Goal: Task Accomplishment & Management: Complete application form

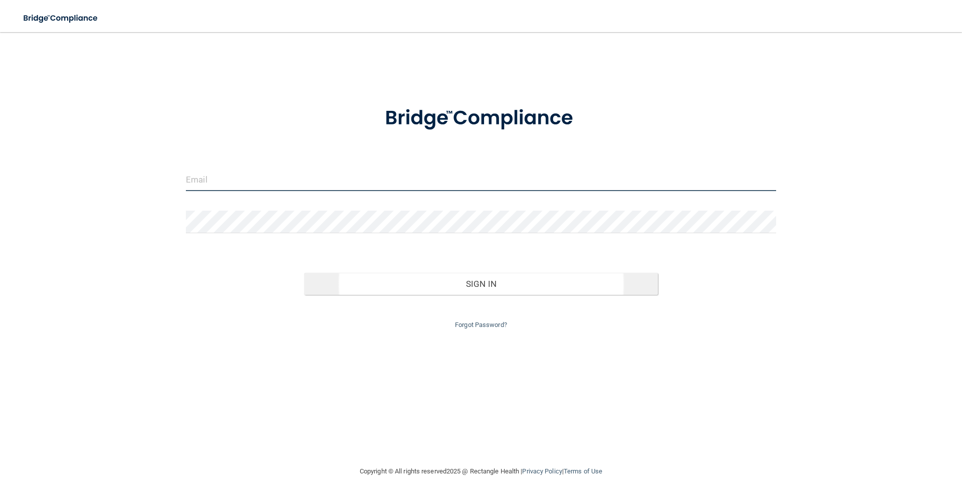
type input "[EMAIL_ADDRESS][DOMAIN_NAME]"
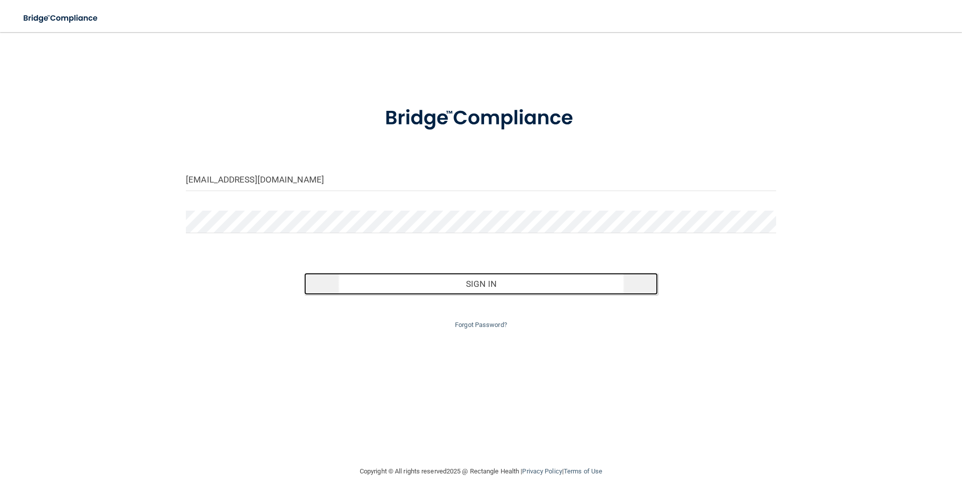
click at [490, 284] on button "Sign In" at bounding box center [481, 284] width 354 height 22
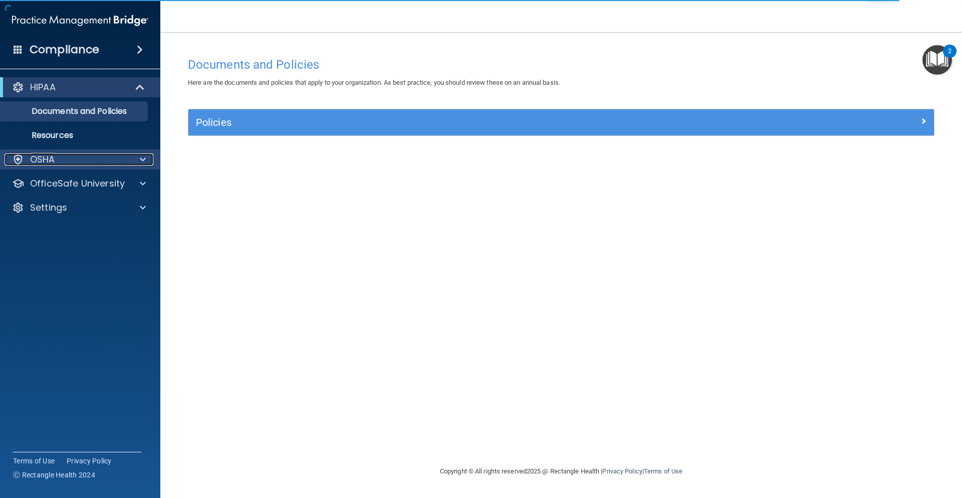
click at [144, 158] on span at bounding box center [143, 159] width 6 height 12
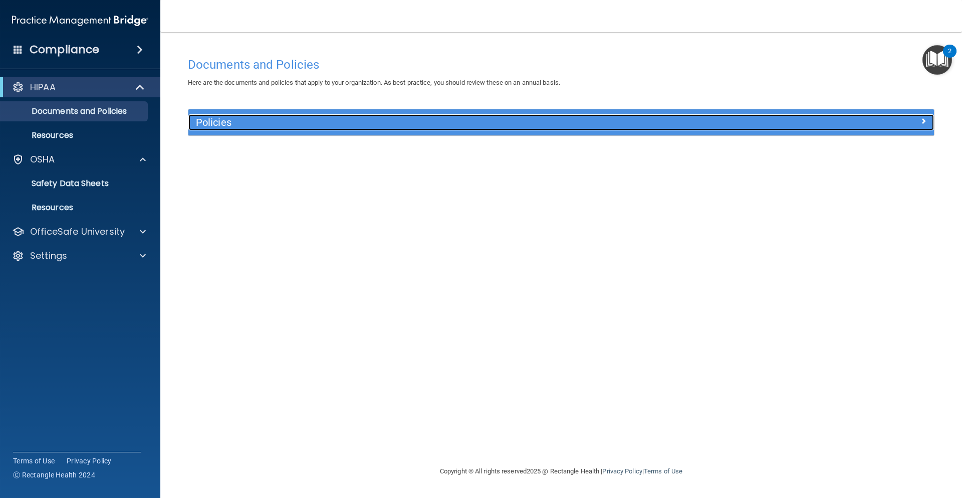
click at [924, 117] on span at bounding box center [924, 121] width 6 height 12
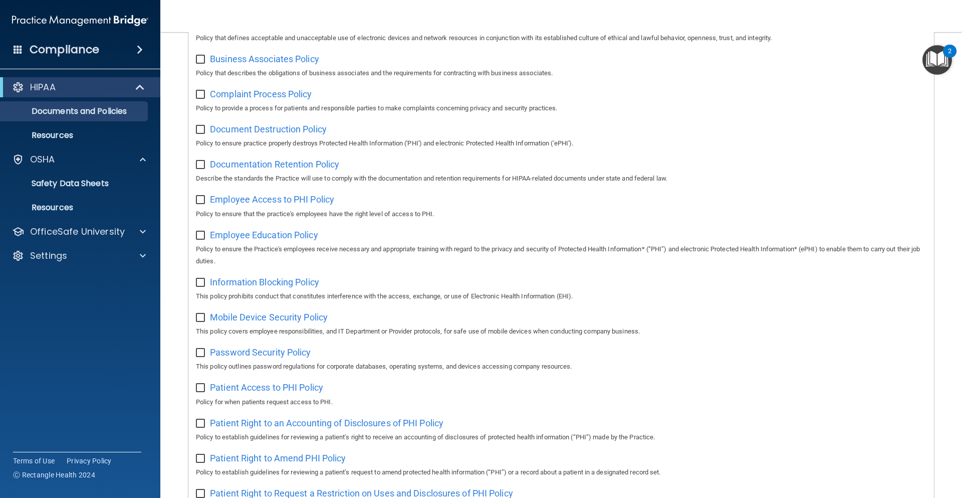
scroll to position [107, 0]
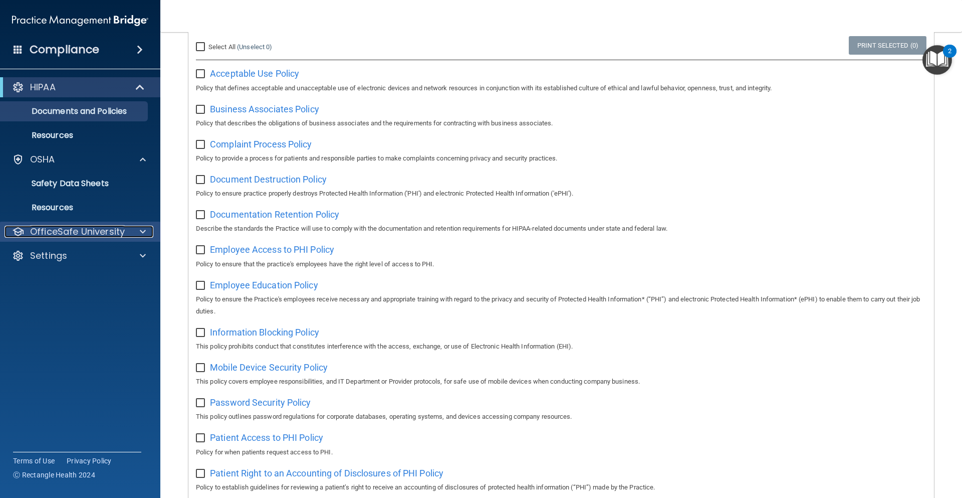
click at [133, 232] on div at bounding box center [141, 232] width 25 height 12
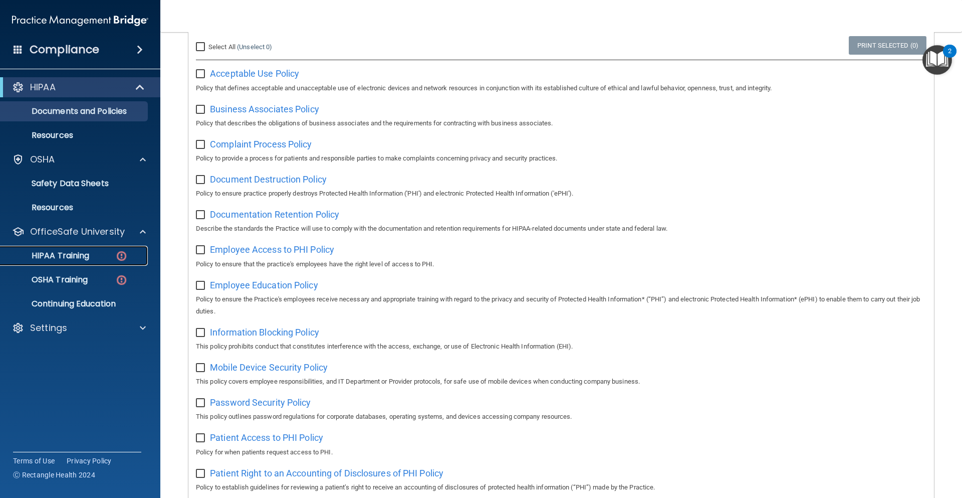
click at [71, 253] on p "HIPAA Training" at bounding box center [48, 256] width 83 height 10
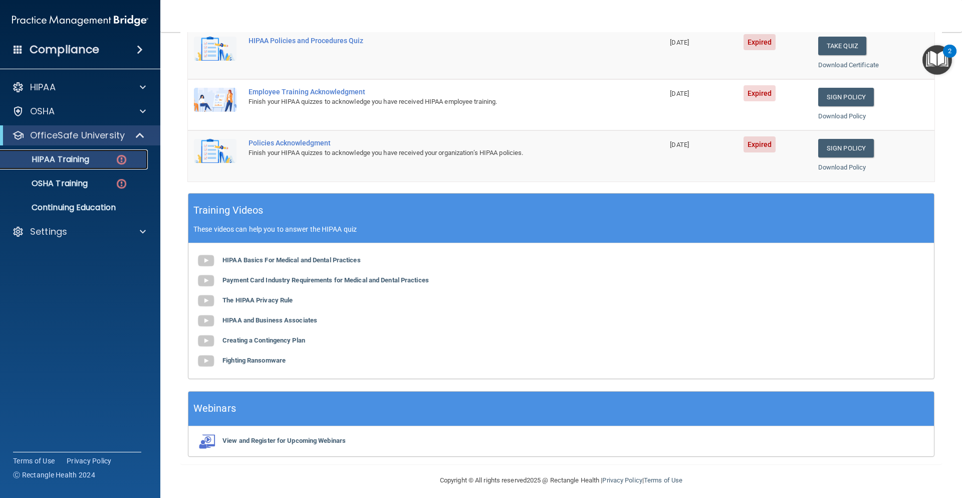
scroll to position [100, 0]
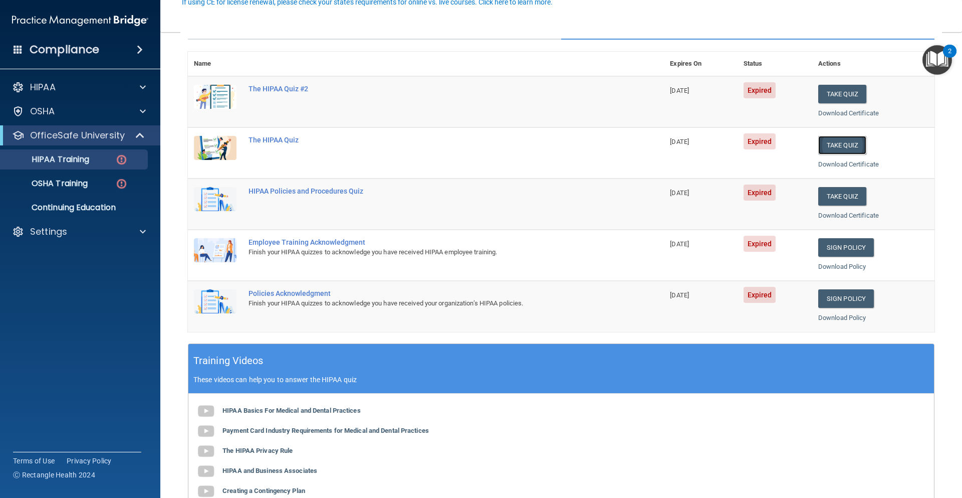
click at [831, 142] on button "Take Quiz" at bounding box center [843, 145] width 48 height 19
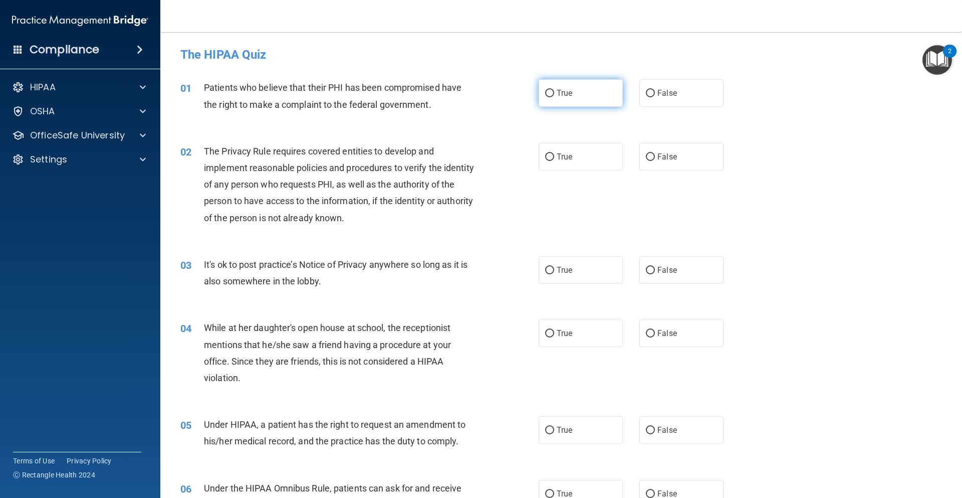
click at [546, 91] on input "True" at bounding box center [549, 94] width 9 height 8
radio input "true"
click at [548, 154] on input "True" at bounding box center [549, 157] width 9 height 8
radio input "true"
click at [646, 269] on input "False" at bounding box center [650, 271] width 9 height 8
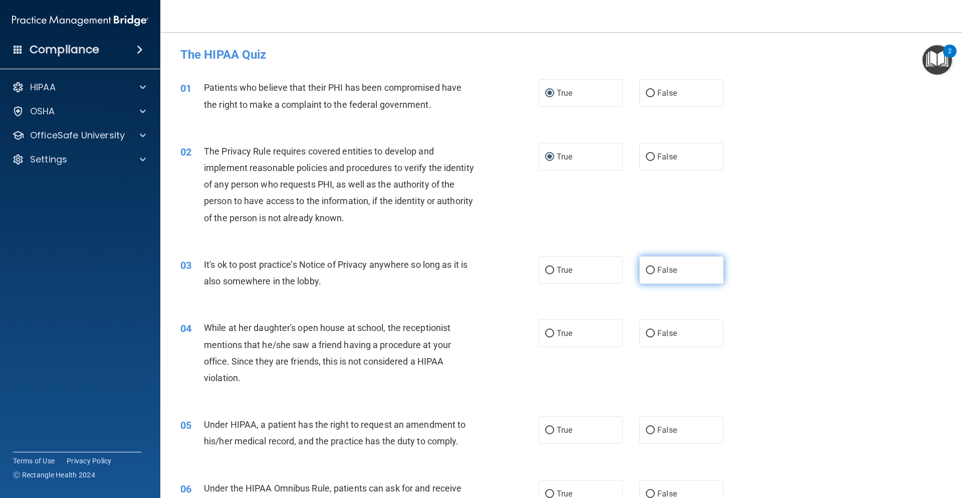
radio input "true"
drag, startPoint x: 648, startPoint y: 330, endPoint x: 661, endPoint y: 386, distance: 57.1
click at [647, 330] on input "False" at bounding box center [650, 334] width 9 height 8
radio input "true"
click at [646, 427] on input "False" at bounding box center [650, 431] width 9 height 8
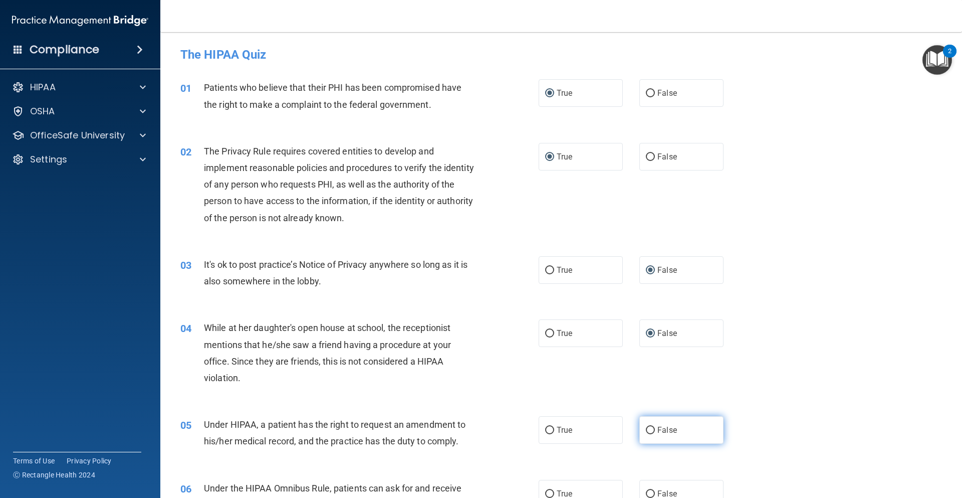
radio input "true"
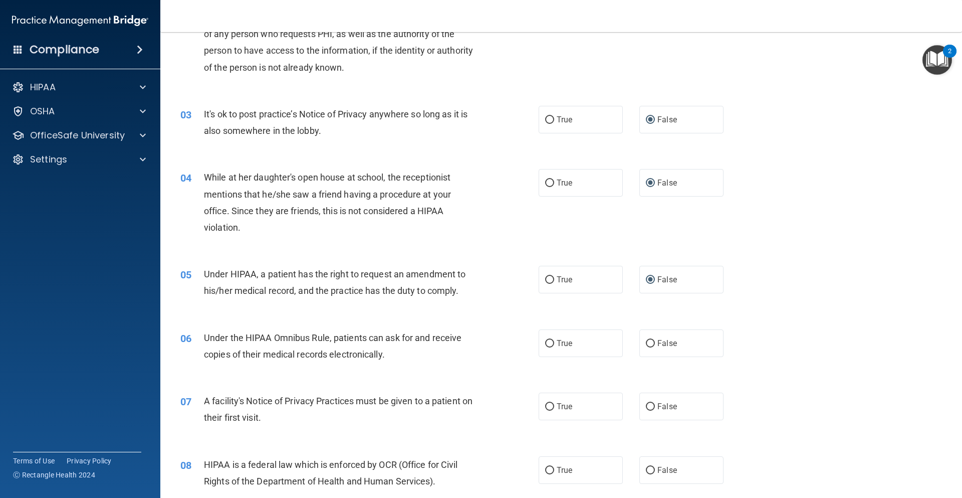
scroll to position [301, 0]
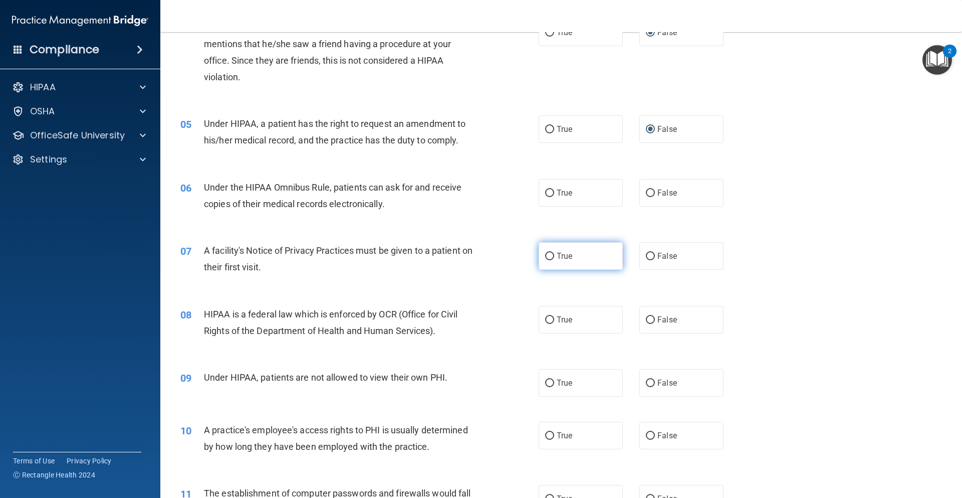
click at [549, 254] on input "True" at bounding box center [549, 257] width 9 height 8
radio input "true"
click at [547, 317] on input "True" at bounding box center [549, 320] width 9 height 8
radio input "true"
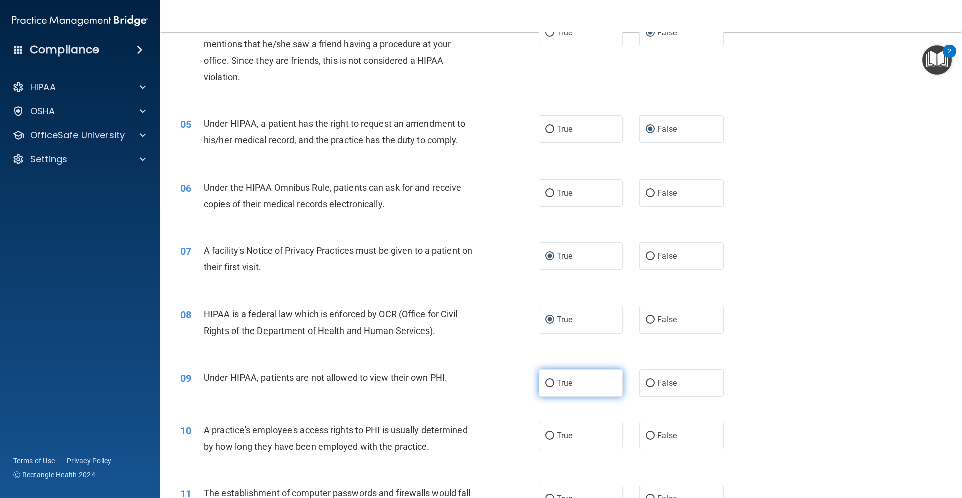
click at [547, 382] on input "True" at bounding box center [549, 383] width 9 height 8
radio input "true"
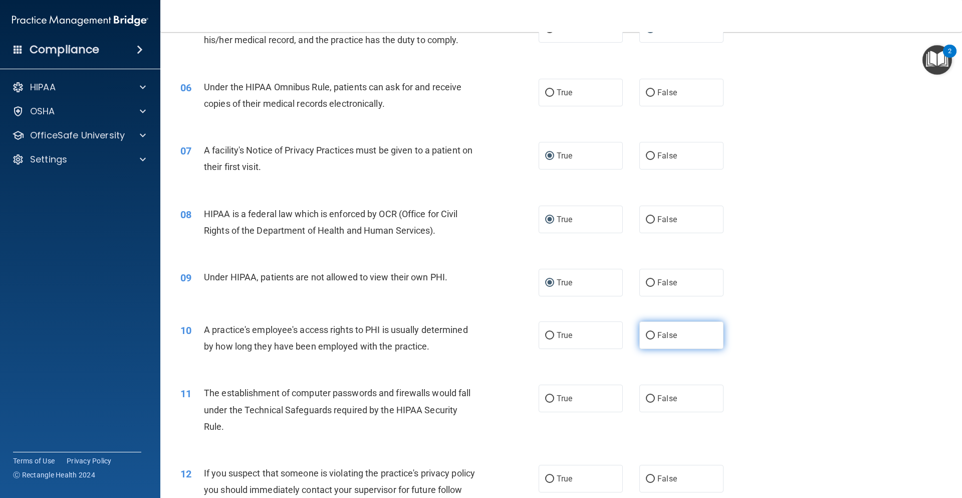
click at [647, 335] on input "False" at bounding box center [650, 336] width 9 height 8
radio input "true"
click at [646, 399] on input "False" at bounding box center [650, 399] width 9 height 8
radio input "true"
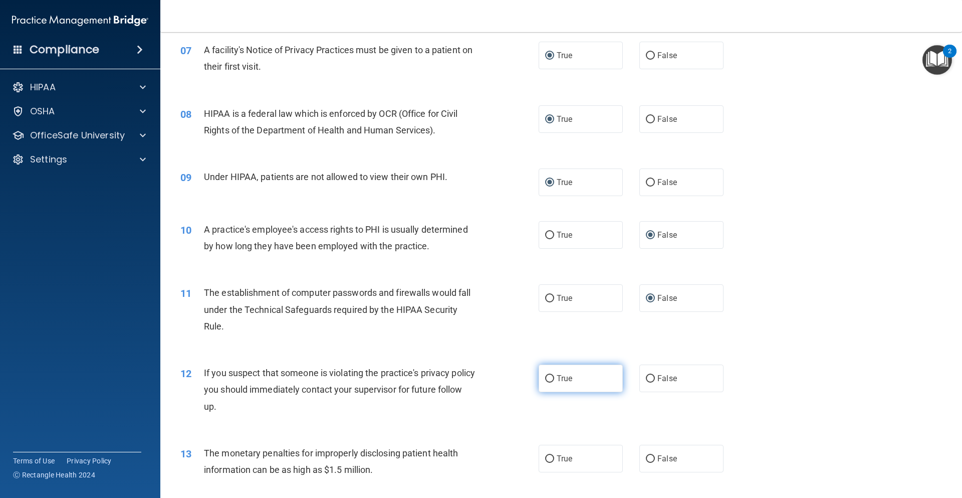
click at [548, 377] on input "True" at bounding box center [549, 379] width 9 height 8
radio input "true"
click at [547, 458] on input "True" at bounding box center [549, 459] width 9 height 8
radio input "true"
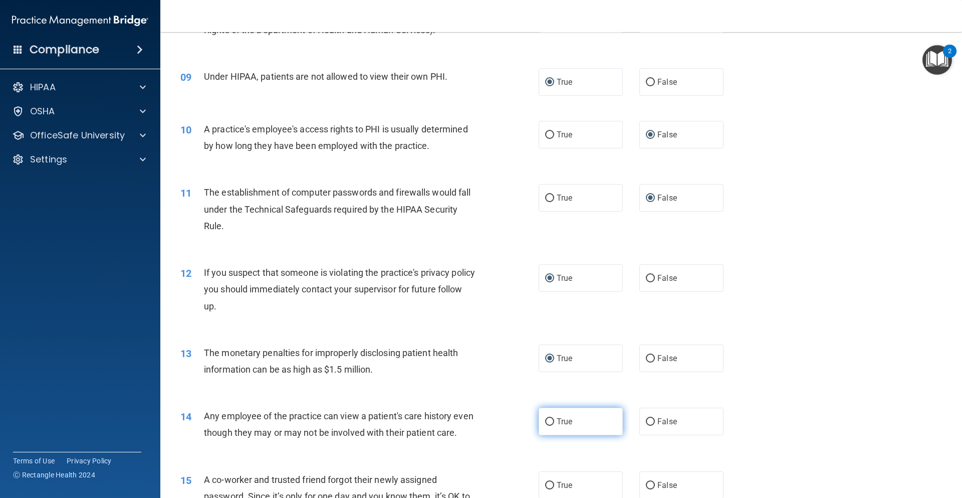
click at [547, 422] on input "True" at bounding box center [549, 422] width 9 height 8
radio input "true"
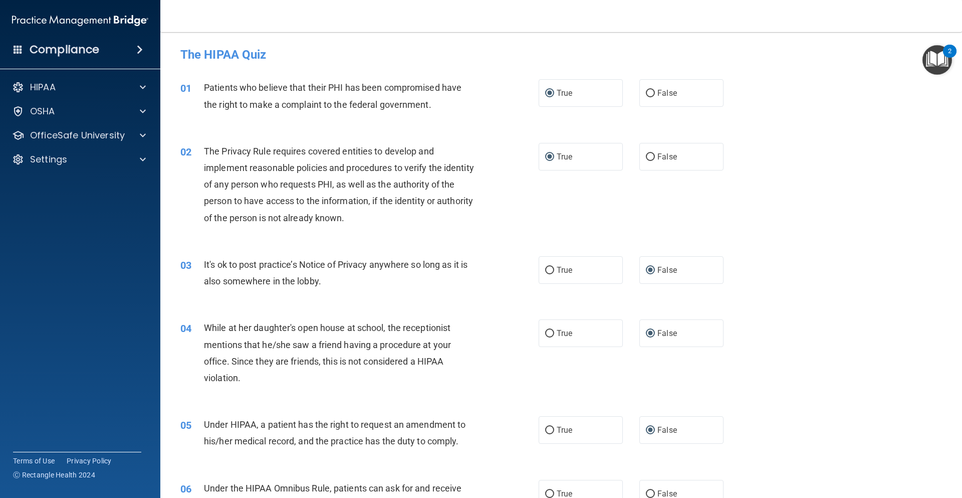
scroll to position [50, 0]
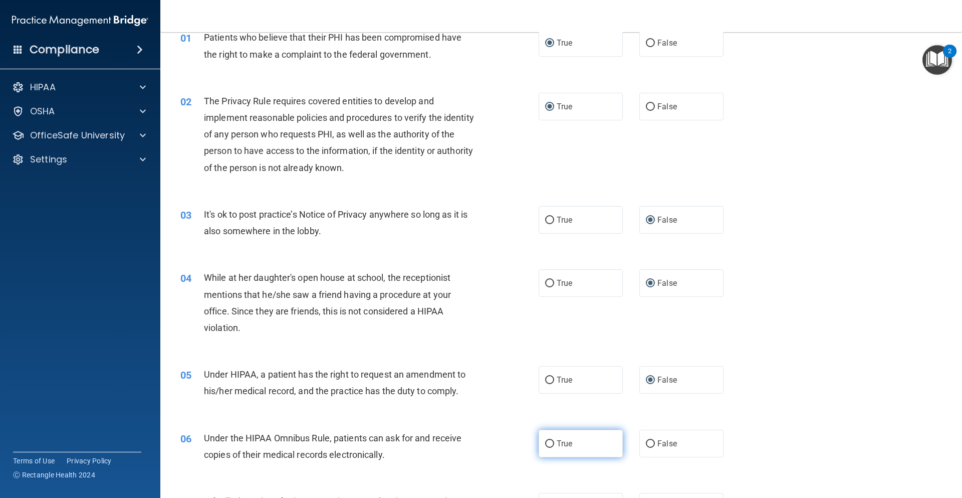
click at [545, 444] on input "True" at bounding box center [549, 444] width 9 height 8
radio input "true"
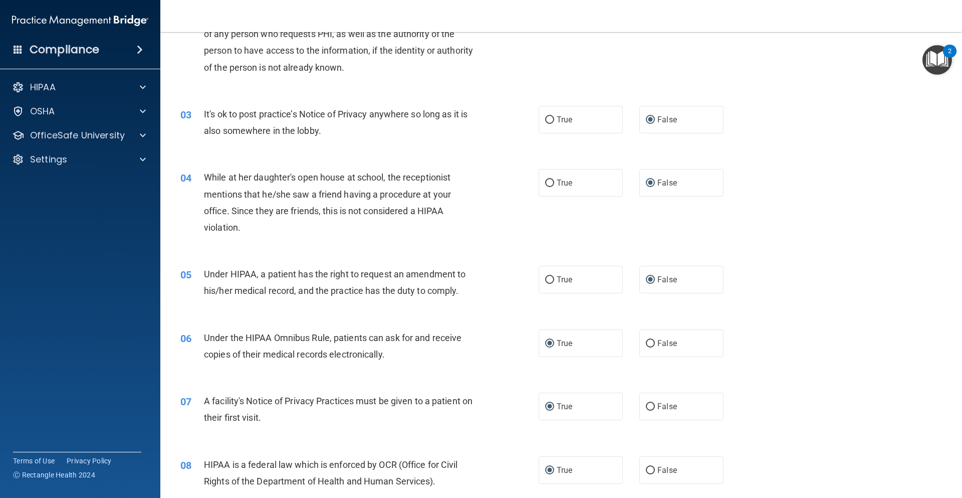
scroll to position [201, 0]
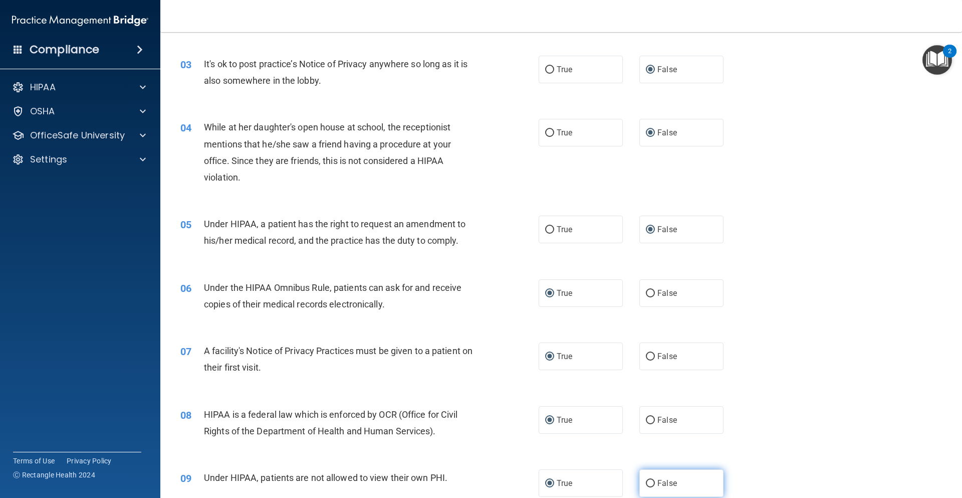
click at [647, 482] on input "False" at bounding box center [650, 484] width 9 height 8
radio input "true"
radio input "false"
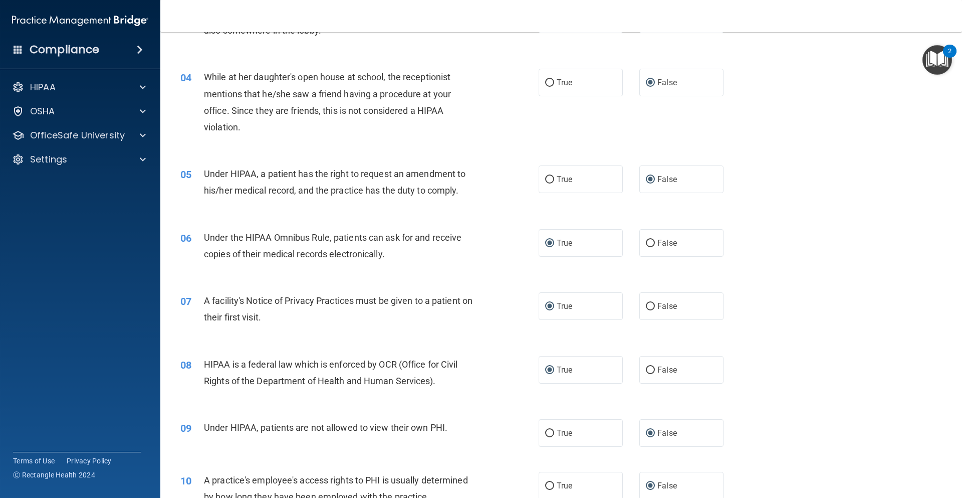
scroll to position [351, 0]
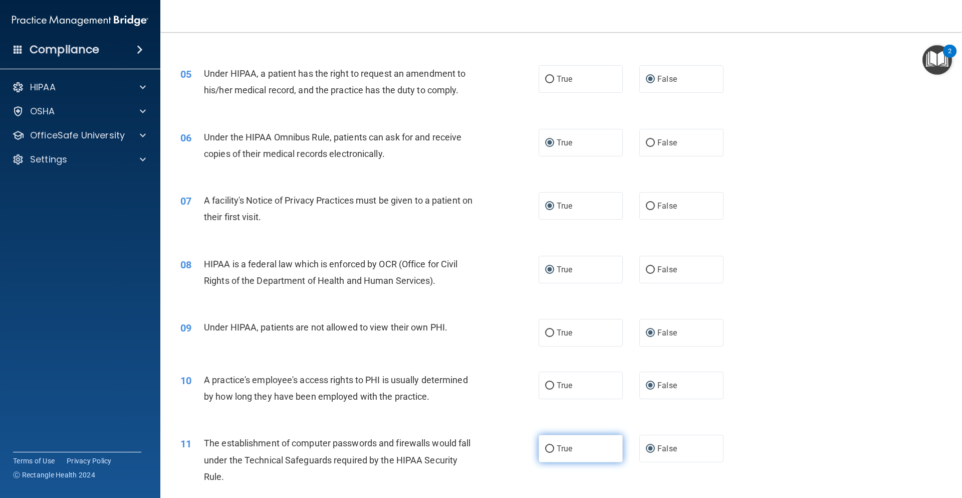
click at [549, 449] on input "True" at bounding box center [549, 449] width 9 height 8
radio input "true"
radio input "false"
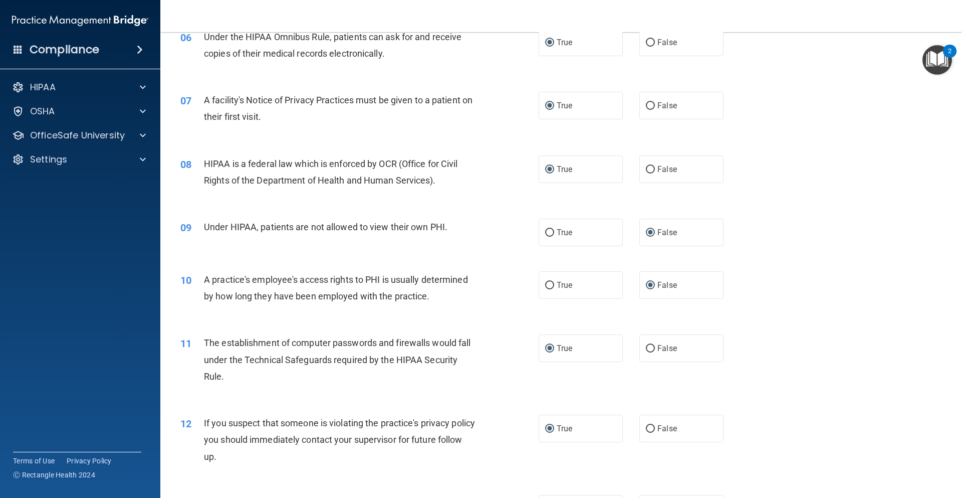
scroll to position [551, 0]
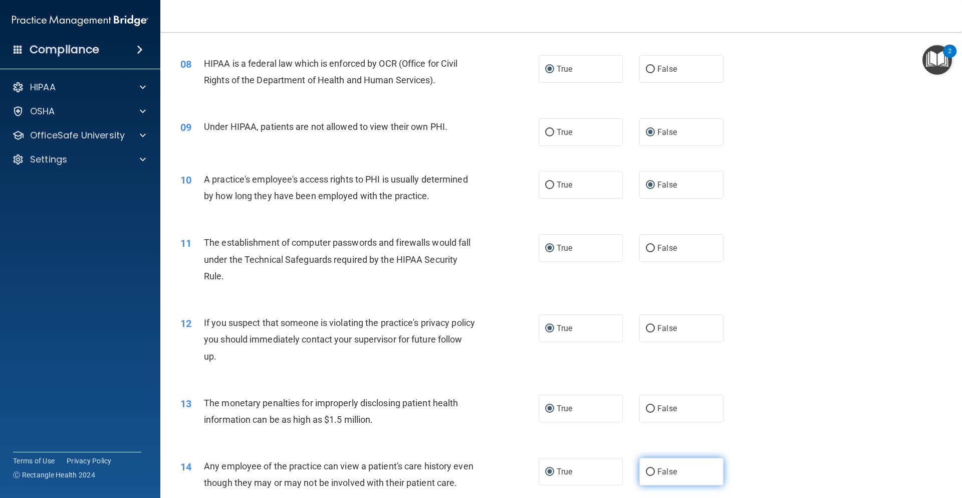
click at [643, 467] on label "False" at bounding box center [682, 472] width 84 height 28
click at [646, 472] on input "False" at bounding box center [650, 472] width 9 height 8
radio input "true"
radio input "false"
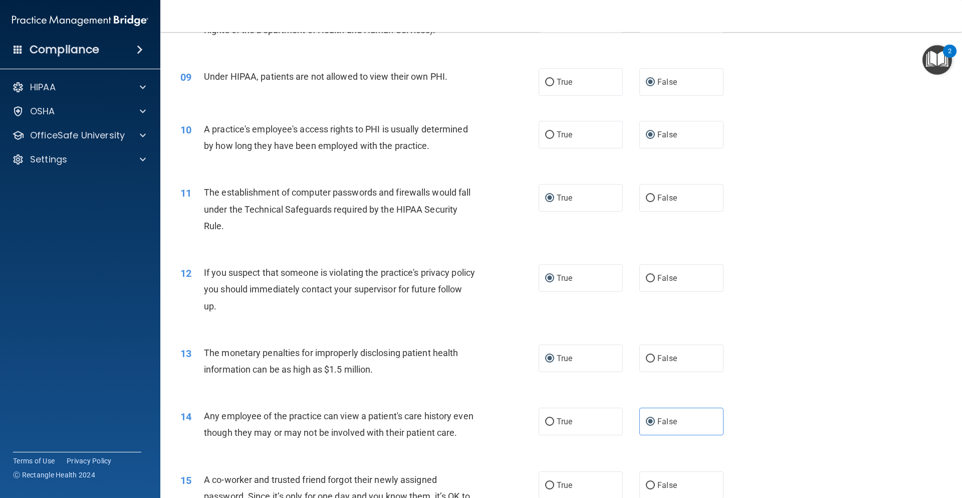
scroll to position [702, 0]
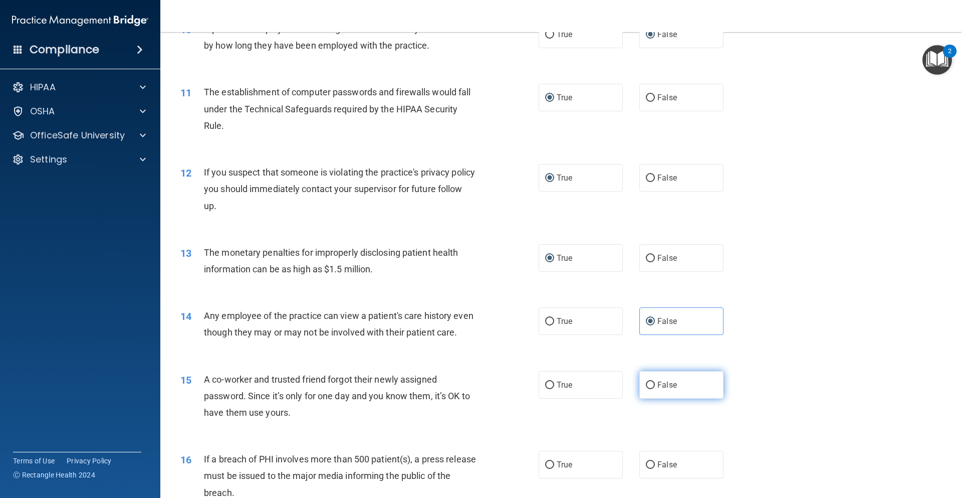
drag, startPoint x: 643, startPoint y: 398, endPoint x: 692, endPoint y: 386, distance: 51.1
click at [646, 389] on input "False" at bounding box center [650, 385] width 9 height 8
radio input "true"
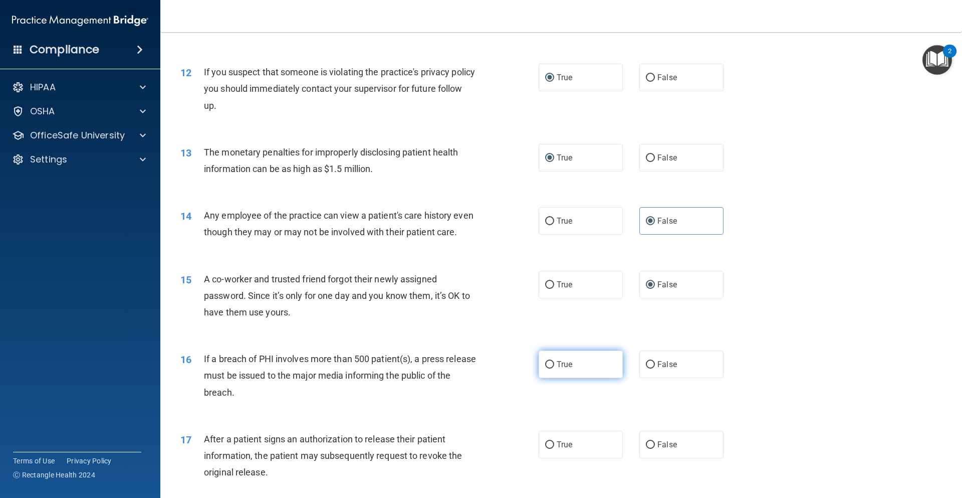
click at [546, 368] on input "True" at bounding box center [549, 365] width 9 height 8
radio input "true"
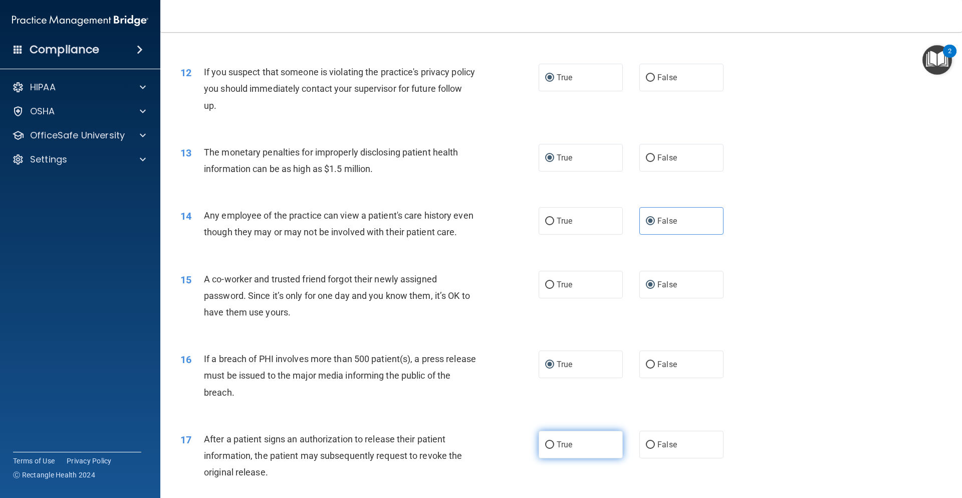
click at [548, 449] on input "True" at bounding box center [549, 445] width 9 height 8
radio input "true"
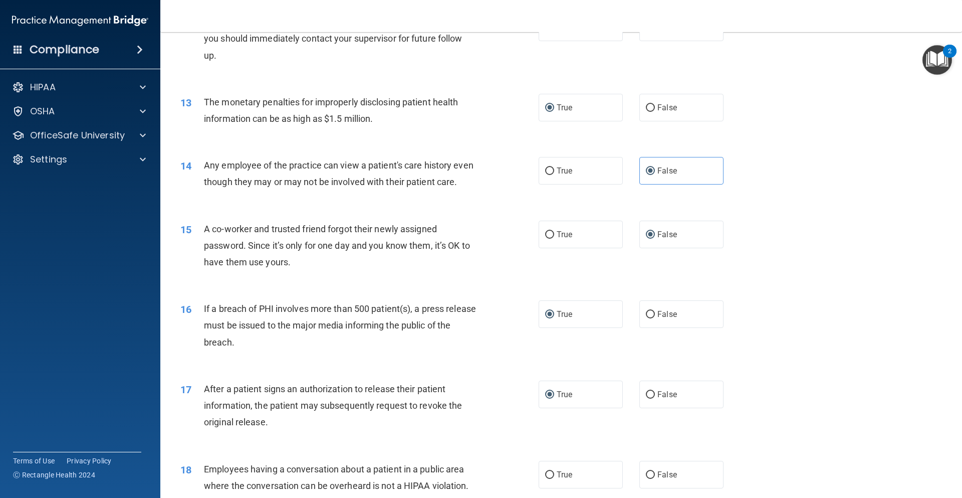
scroll to position [952, 0]
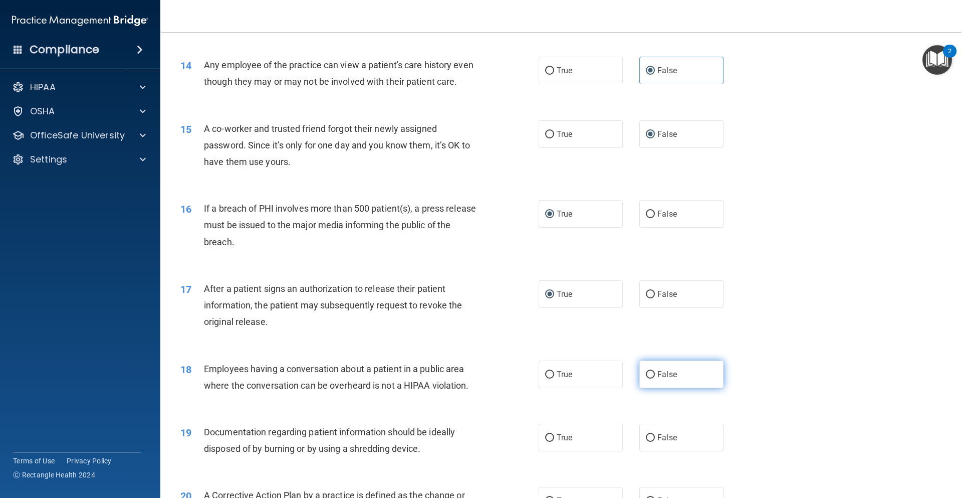
click at [646, 378] on input "False" at bounding box center [650, 375] width 9 height 8
radio input "true"
click at [546, 442] on input "True" at bounding box center [549, 438] width 9 height 8
radio input "true"
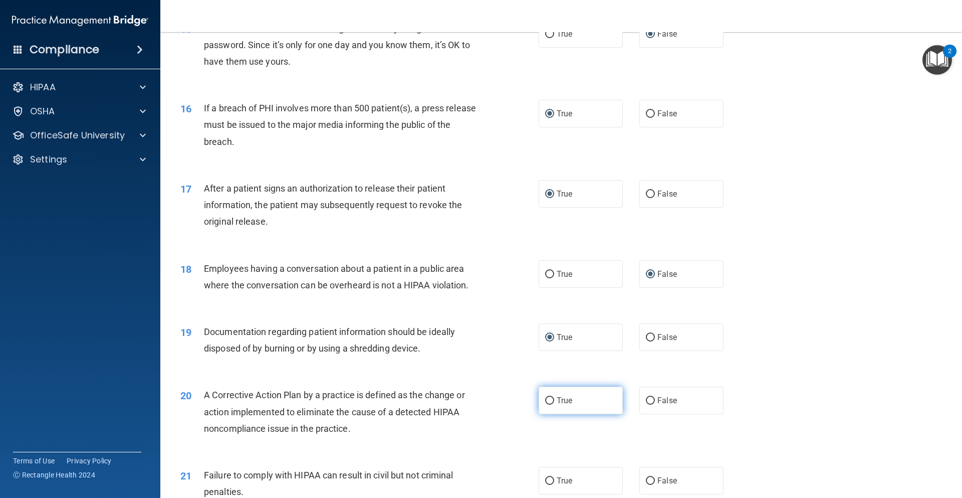
click at [546, 405] on input "True" at bounding box center [549, 401] width 9 height 8
radio input "true"
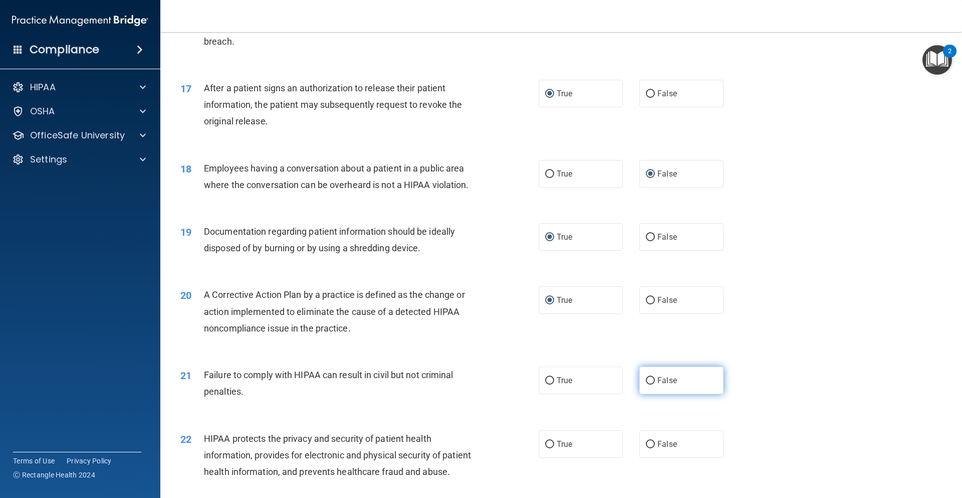
click at [649, 384] on input "False" at bounding box center [650, 381] width 9 height 8
radio input "true"
click at [545, 448] on input "True" at bounding box center [549, 445] width 9 height 8
radio input "true"
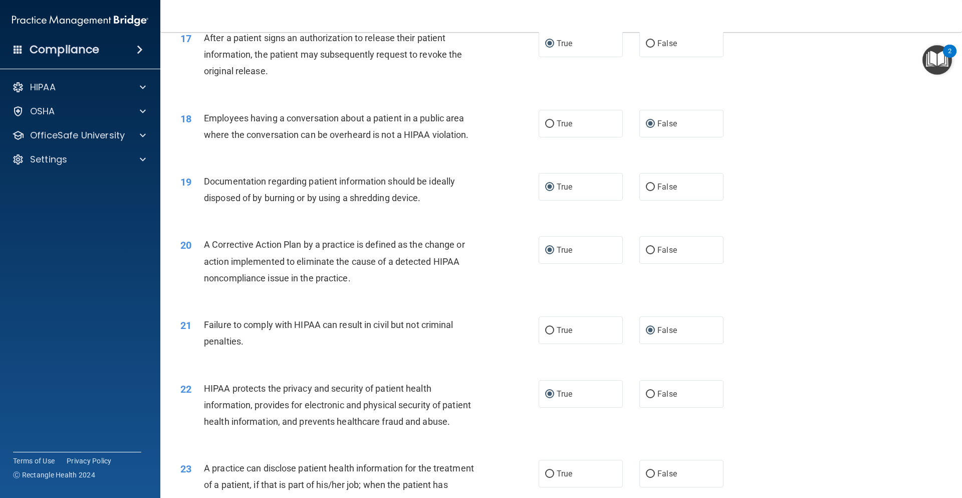
scroll to position [1303, 0]
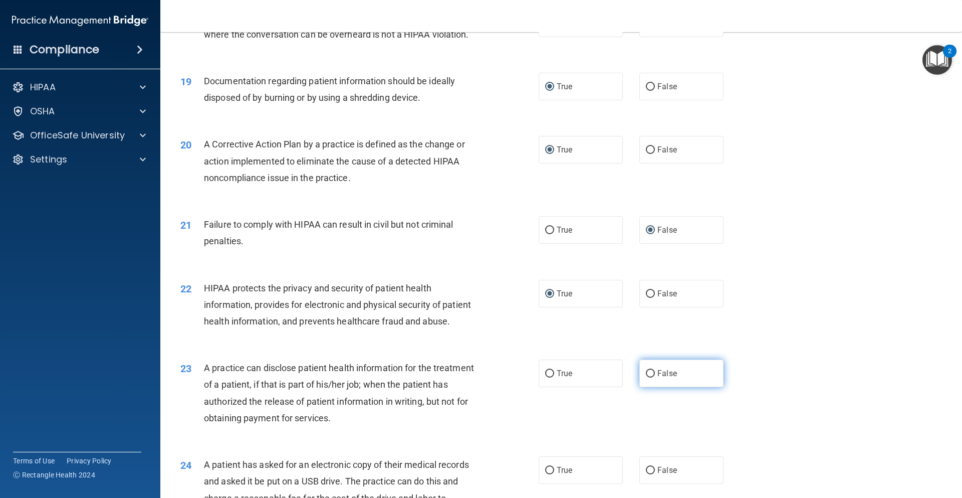
click at [646, 377] on input "False" at bounding box center [650, 374] width 9 height 8
radio input "true"
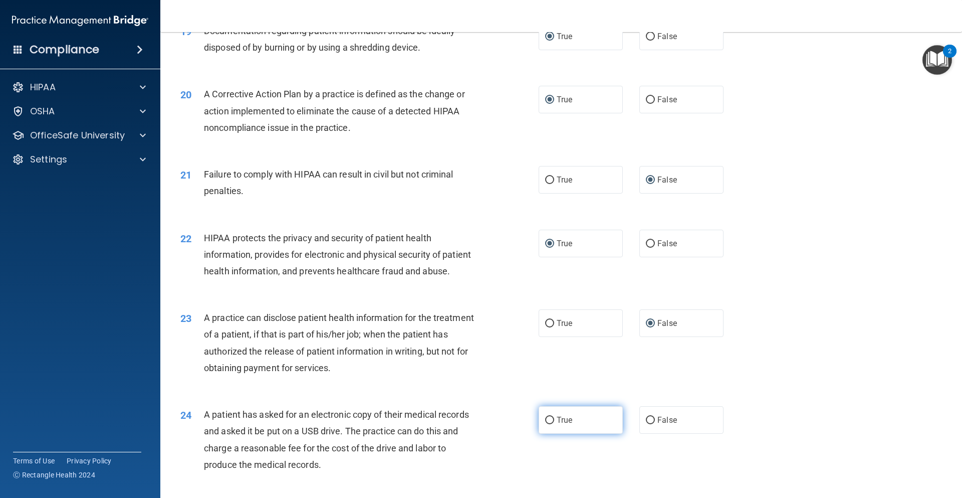
click at [545, 424] on input "True" at bounding box center [549, 421] width 9 height 8
radio input "true"
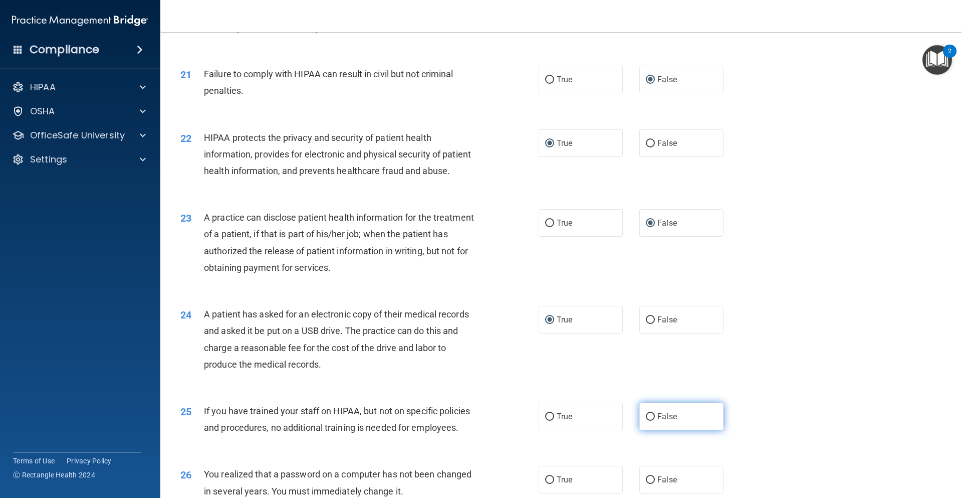
click at [647, 421] on input "False" at bounding box center [650, 417] width 9 height 8
radio input "true"
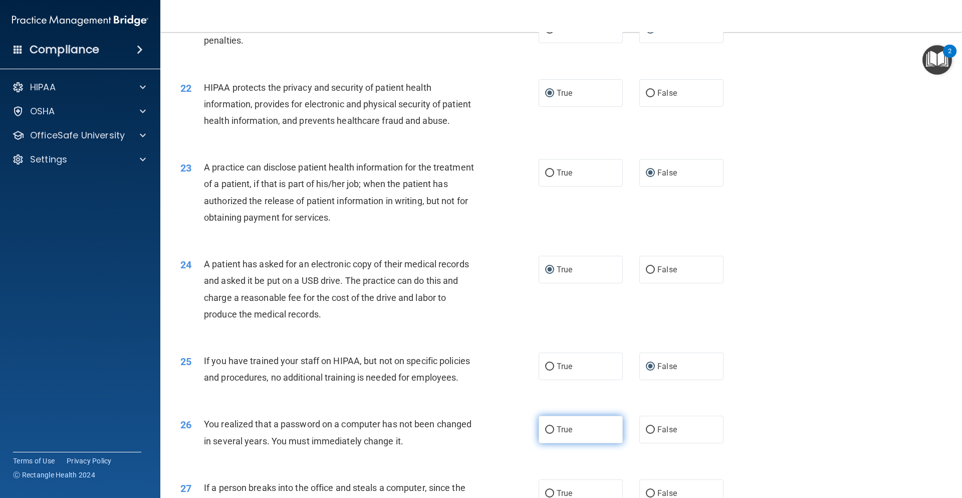
click at [546, 434] on input "True" at bounding box center [549, 430] width 9 height 8
radio input "true"
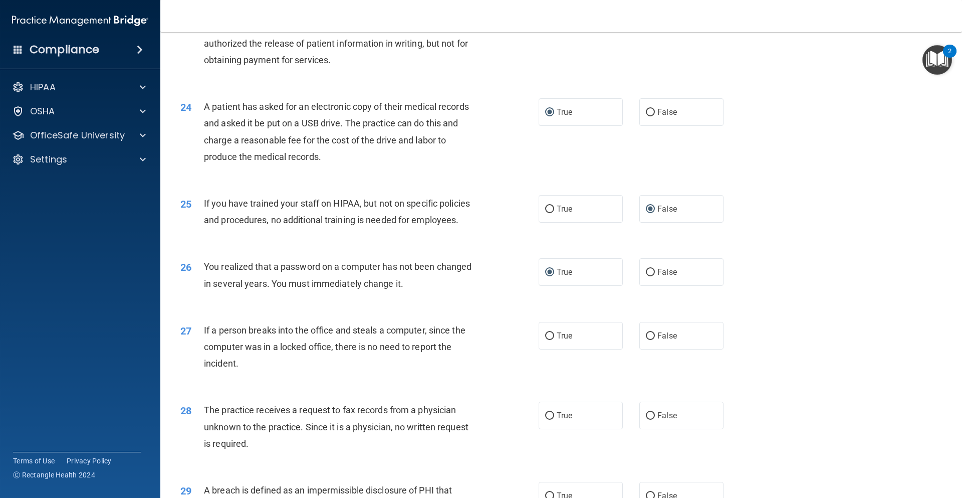
scroll to position [1674, 0]
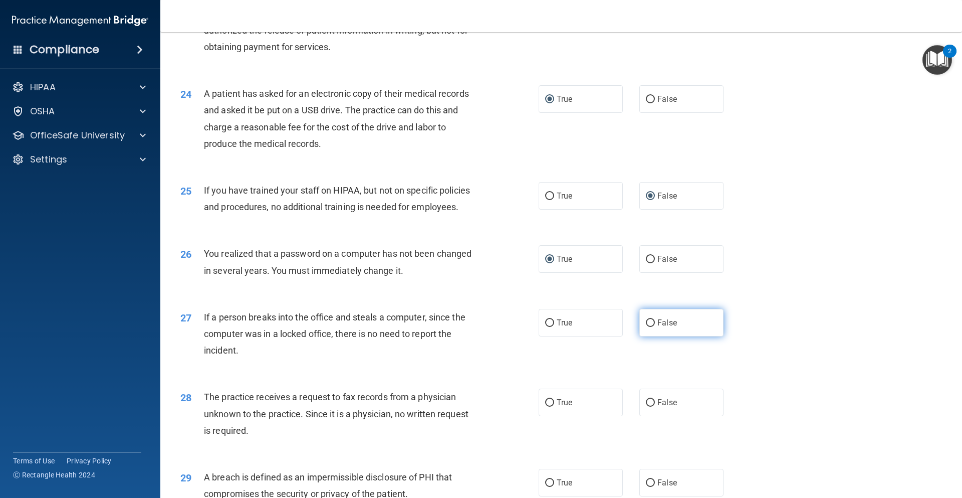
click at [646, 327] on input "False" at bounding box center [650, 323] width 9 height 8
radio input "true"
click at [647, 407] on input "False" at bounding box center [650, 403] width 9 height 8
radio input "true"
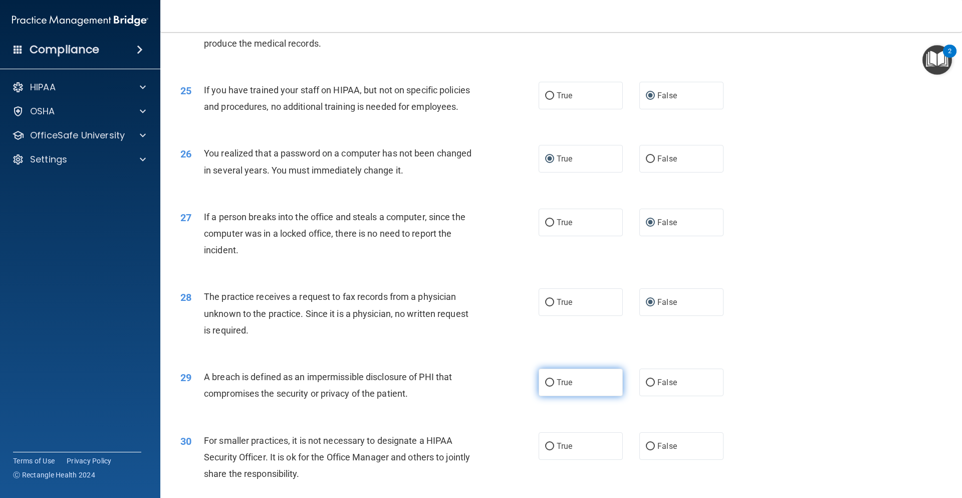
click at [546, 386] on input "True" at bounding box center [549, 383] width 9 height 8
radio input "true"
click at [646, 450] on input "False" at bounding box center [650, 447] width 9 height 8
radio input "true"
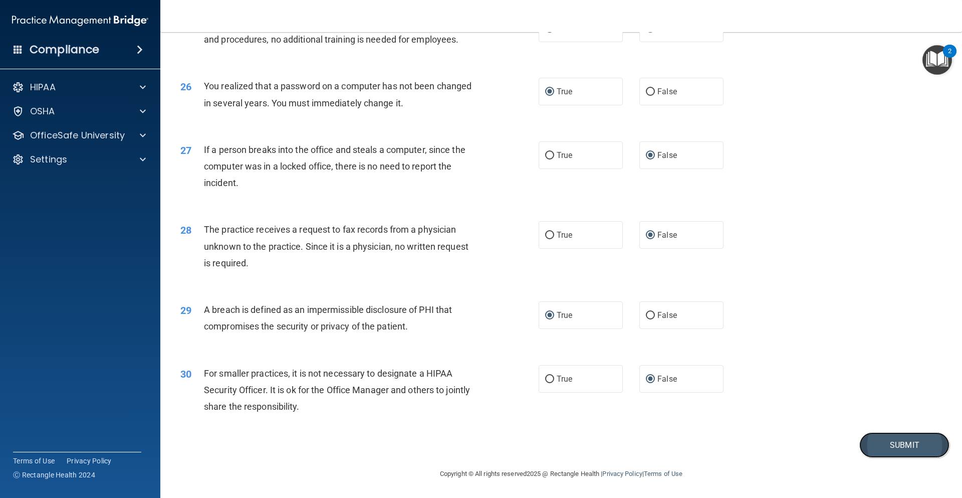
click at [894, 442] on button "Submit" at bounding box center [905, 445] width 90 height 26
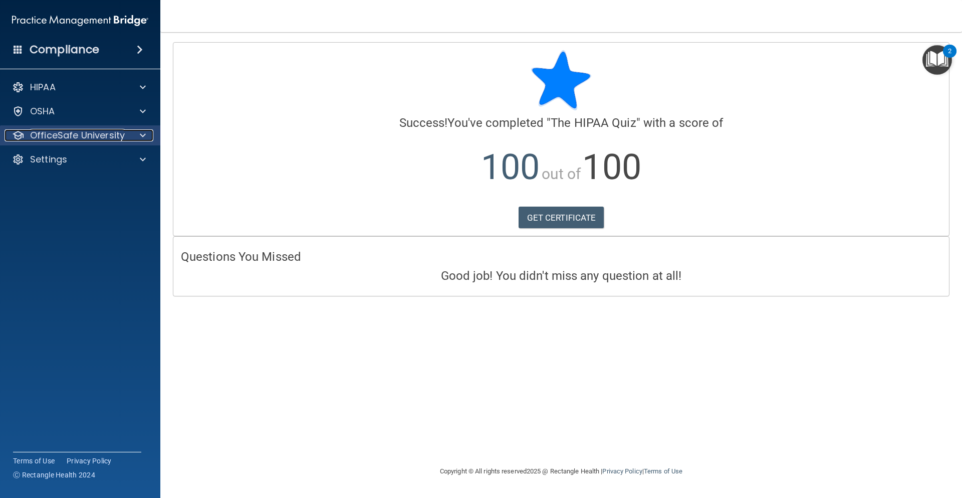
click at [128, 133] on div "OfficeSafe University" at bounding box center [67, 135] width 124 height 12
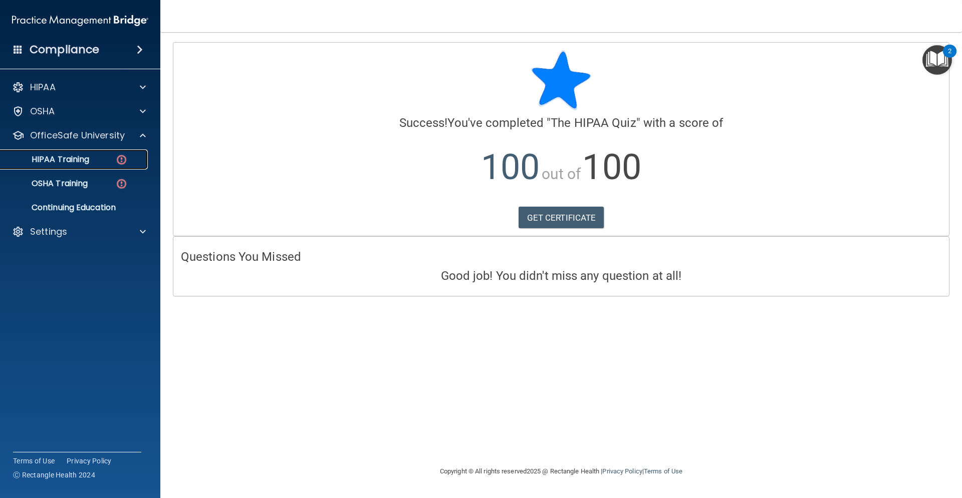
click at [77, 158] on p "HIPAA Training" at bounding box center [48, 159] width 83 height 10
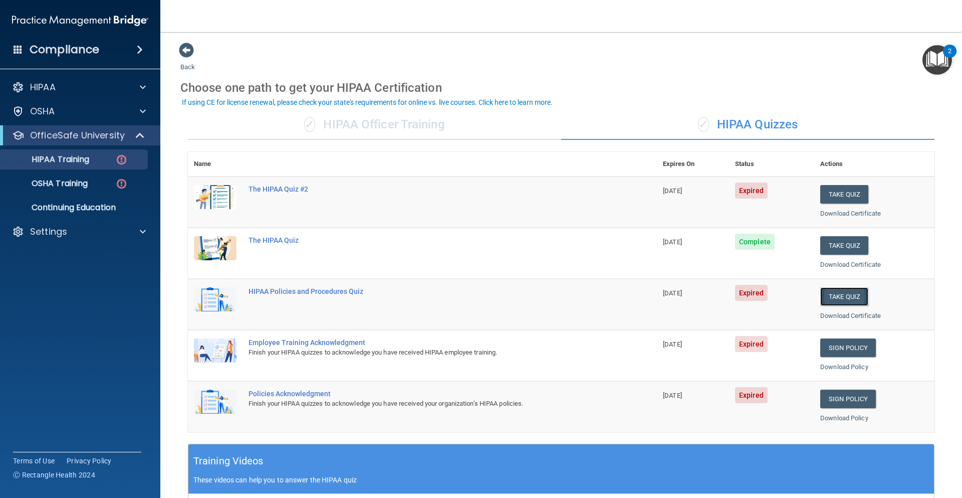
click at [836, 297] on button "Take Quiz" at bounding box center [845, 296] width 48 height 19
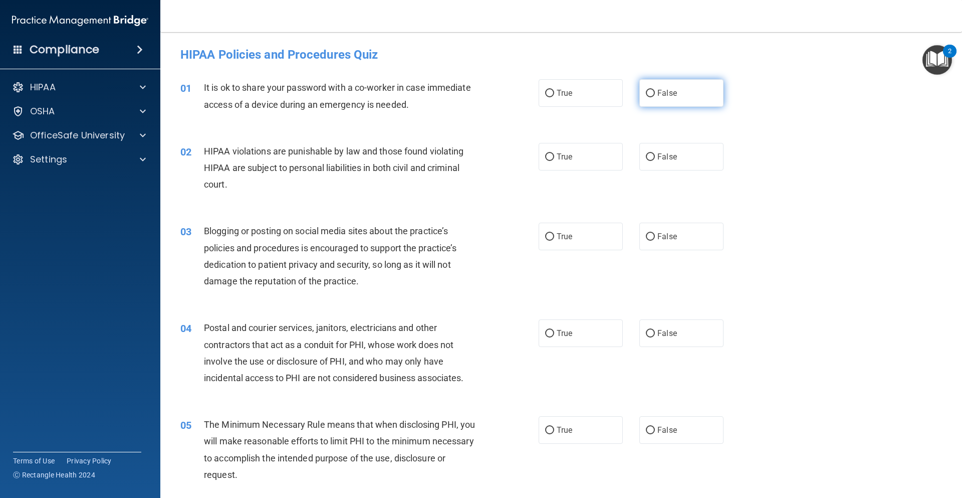
click at [647, 91] on input "False" at bounding box center [650, 94] width 9 height 8
radio input "true"
click at [548, 156] on input "True" at bounding box center [549, 157] width 9 height 8
radio input "true"
click at [647, 234] on input "False" at bounding box center [650, 237] width 9 height 8
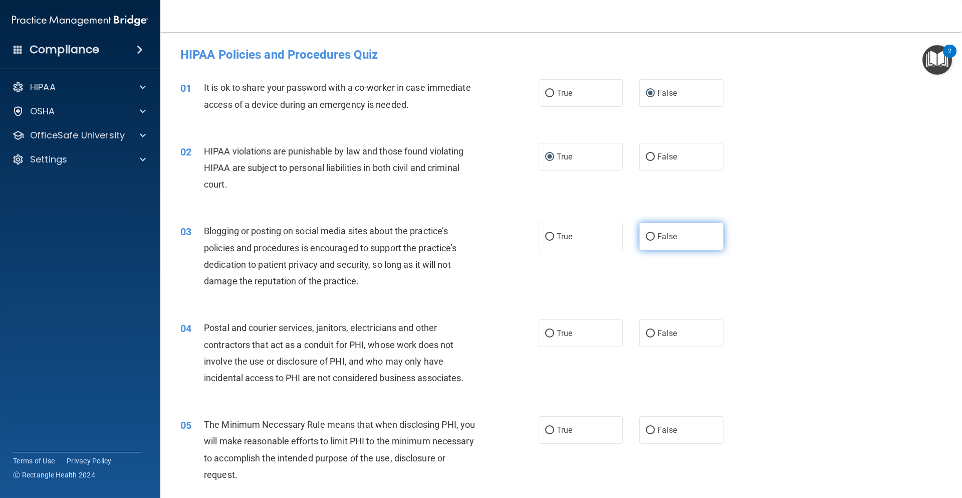
radio input "true"
click at [547, 332] on input "True" at bounding box center [549, 334] width 9 height 8
radio input "true"
click at [546, 430] on input "True" at bounding box center [549, 431] width 9 height 8
radio input "true"
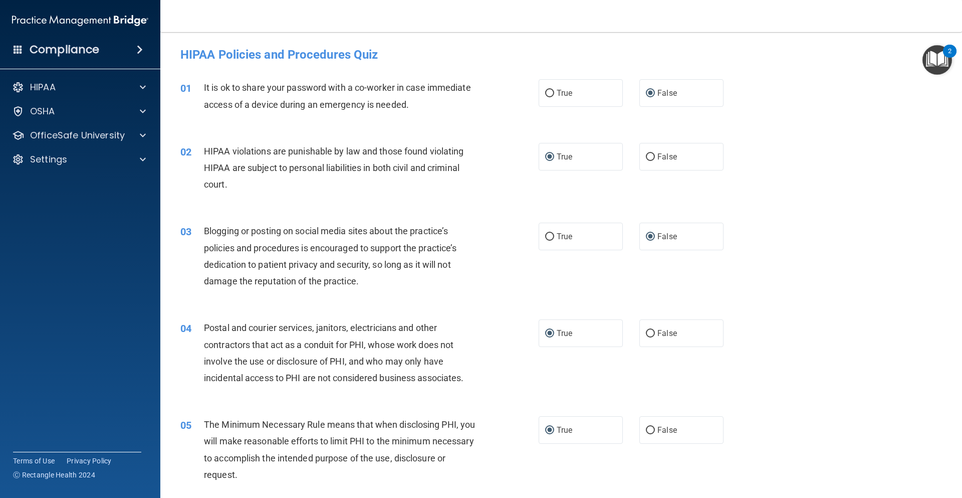
scroll to position [201, 0]
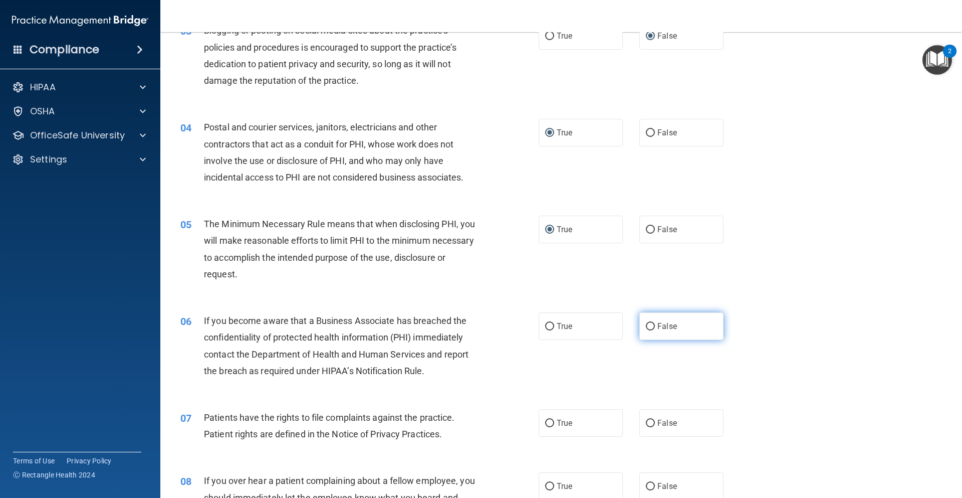
click at [647, 326] on input "False" at bounding box center [650, 327] width 9 height 8
radio input "true"
click at [545, 423] on input "True" at bounding box center [549, 424] width 9 height 8
radio input "true"
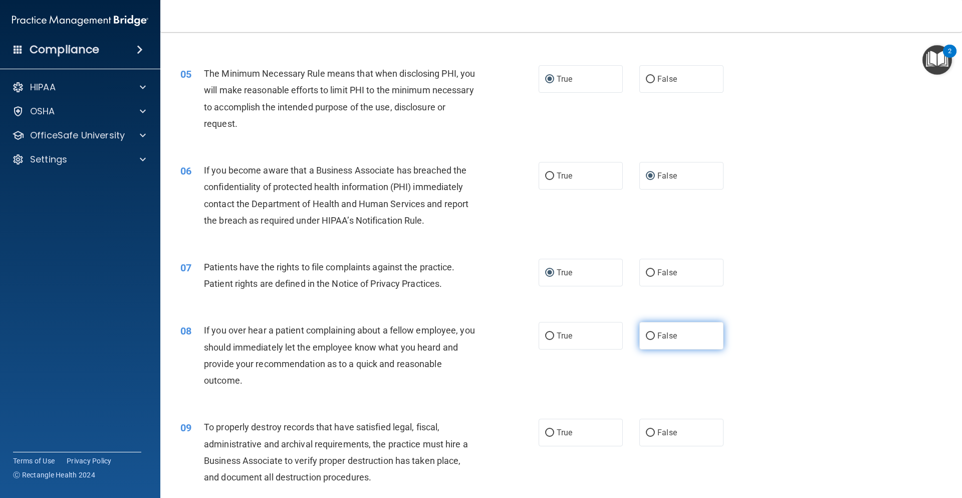
click at [646, 333] on input "False" at bounding box center [650, 336] width 9 height 8
radio input "true"
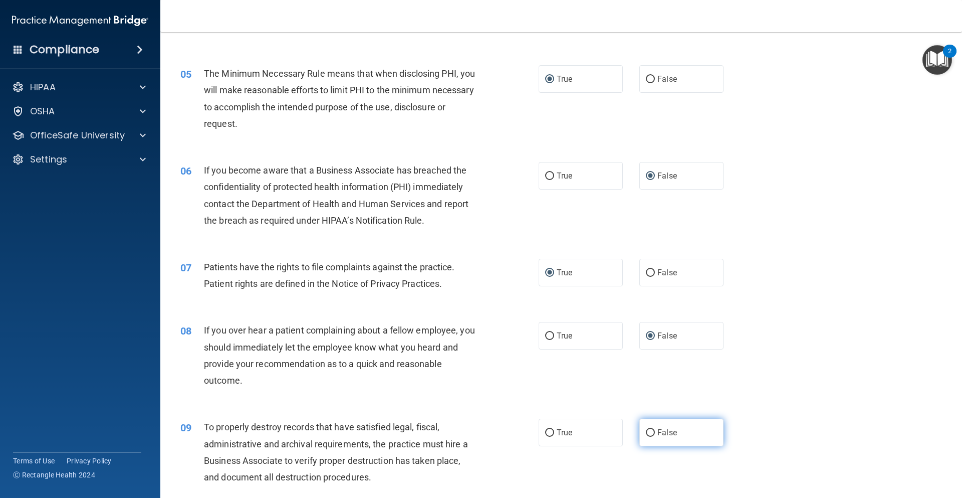
click at [647, 430] on input "False" at bounding box center [650, 433] width 9 height 8
radio input "true"
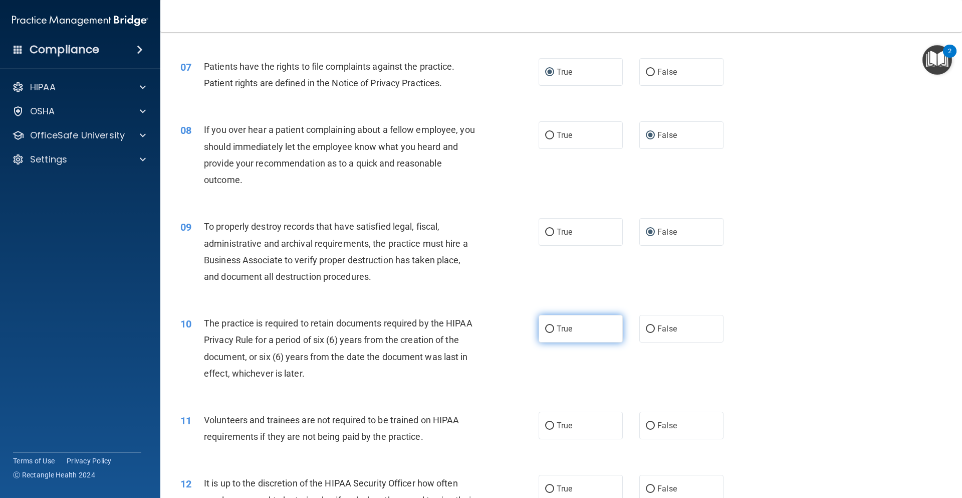
drag, startPoint x: 546, startPoint y: 330, endPoint x: 552, endPoint y: 334, distance: 7.4
click at [546, 330] on input "True" at bounding box center [549, 329] width 9 height 8
radio input "true"
click at [646, 427] on input "False" at bounding box center [650, 426] width 9 height 8
radio input "true"
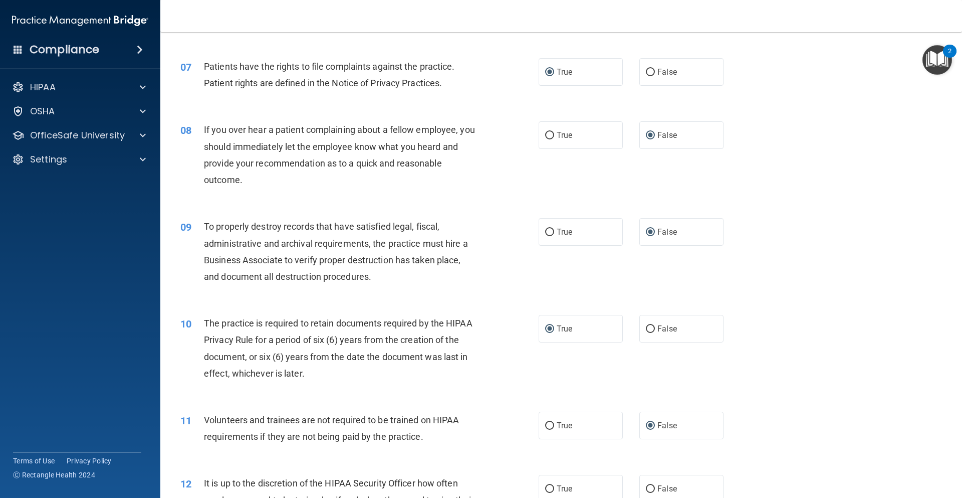
scroll to position [652, 0]
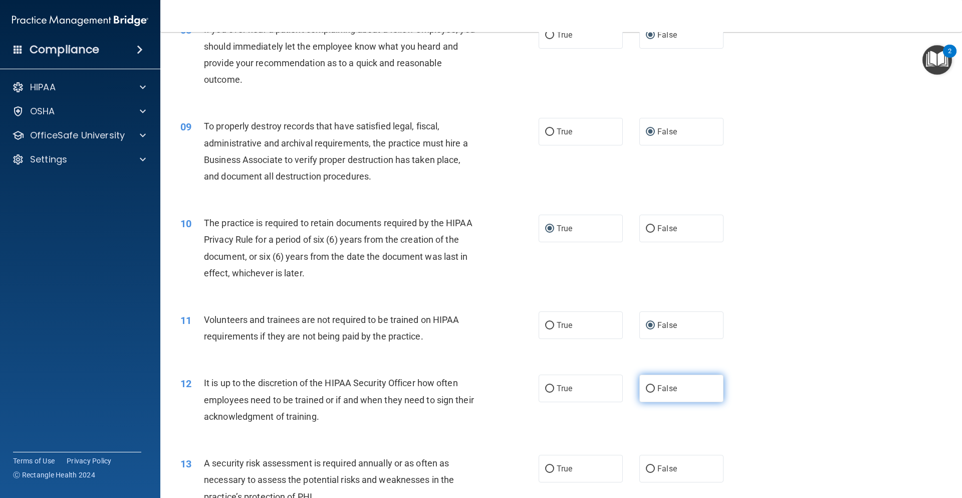
click at [647, 386] on input "False" at bounding box center [650, 389] width 9 height 8
radio input "true"
click at [546, 468] on input "True" at bounding box center [549, 469] width 9 height 8
radio input "true"
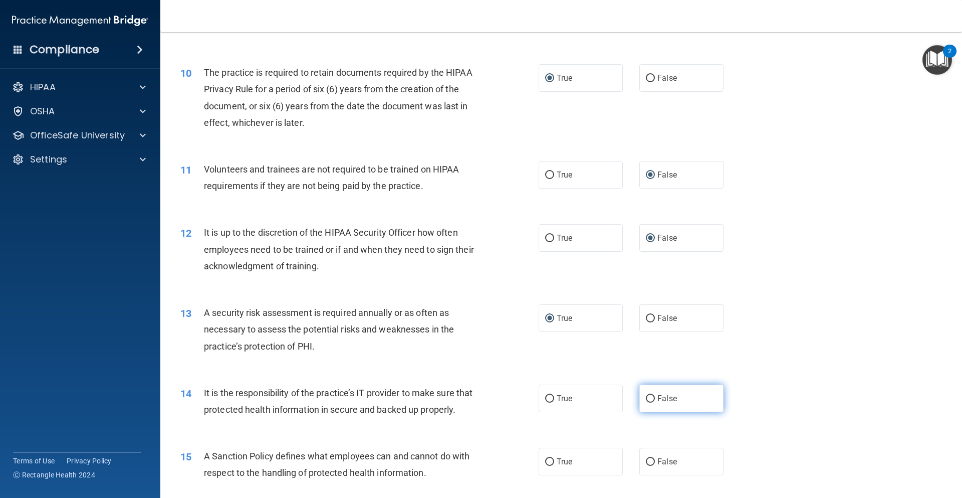
click at [648, 395] on input "False" at bounding box center [650, 399] width 9 height 8
radio input "true"
click at [646, 466] on input "False" at bounding box center [650, 462] width 9 height 8
radio input "true"
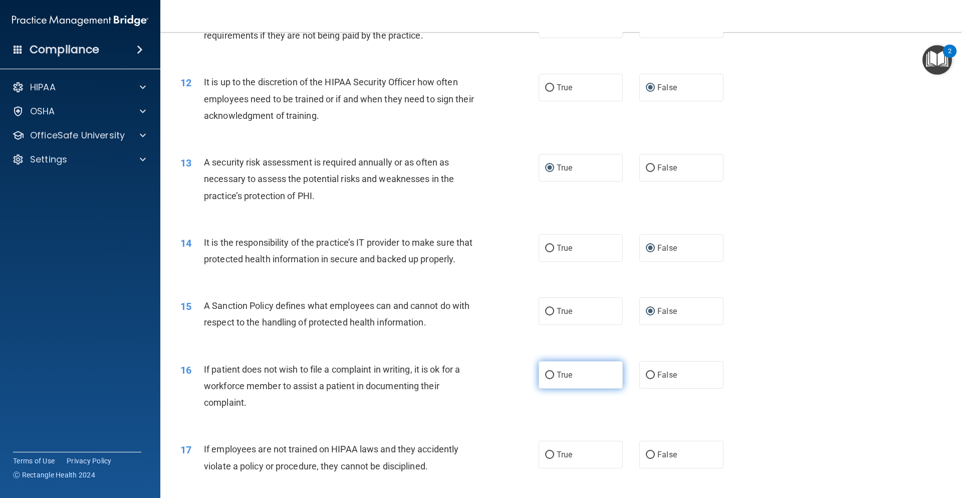
click at [549, 379] on input "True" at bounding box center [549, 375] width 9 height 8
radio input "true"
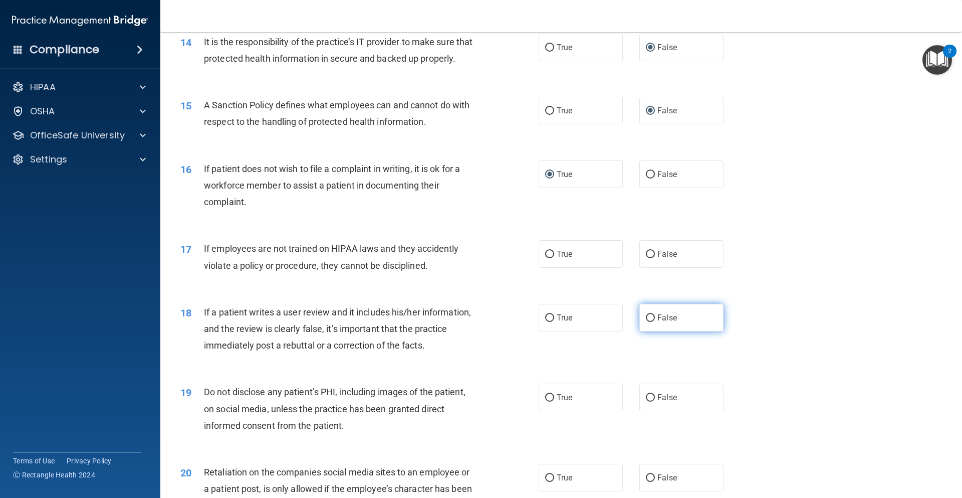
click at [648, 322] on input "False" at bounding box center [650, 318] width 9 height 8
radio input "true"
click at [648, 258] on input "False" at bounding box center [650, 255] width 9 height 8
radio input "true"
click at [548, 402] on input "True" at bounding box center [549, 398] width 9 height 8
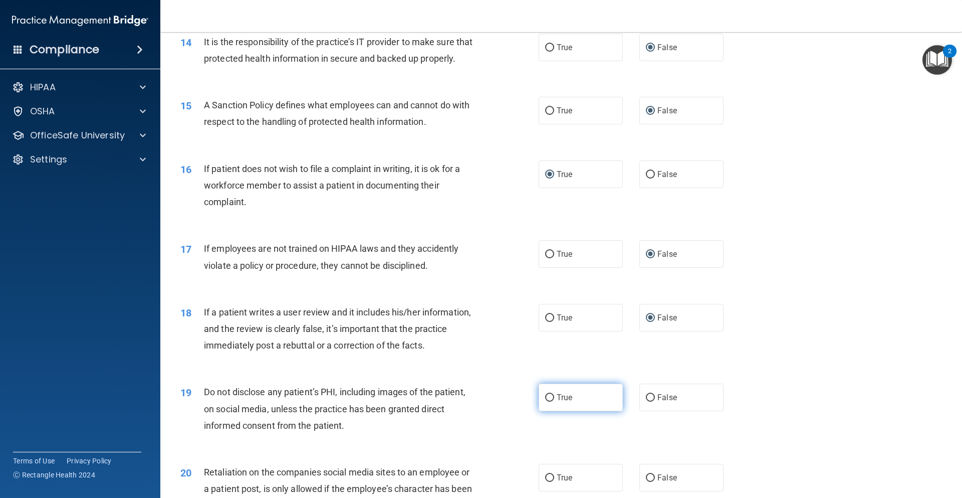
radio input "true"
click at [646, 482] on input "False" at bounding box center [650, 478] width 9 height 8
radio input "true"
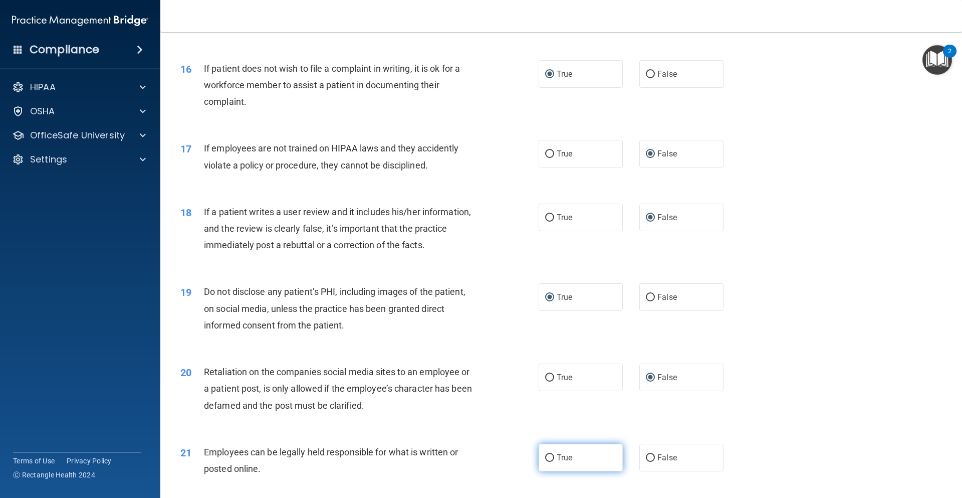
click at [547, 462] on input "True" at bounding box center [549, 458] width 9 height 8
radio input "true"
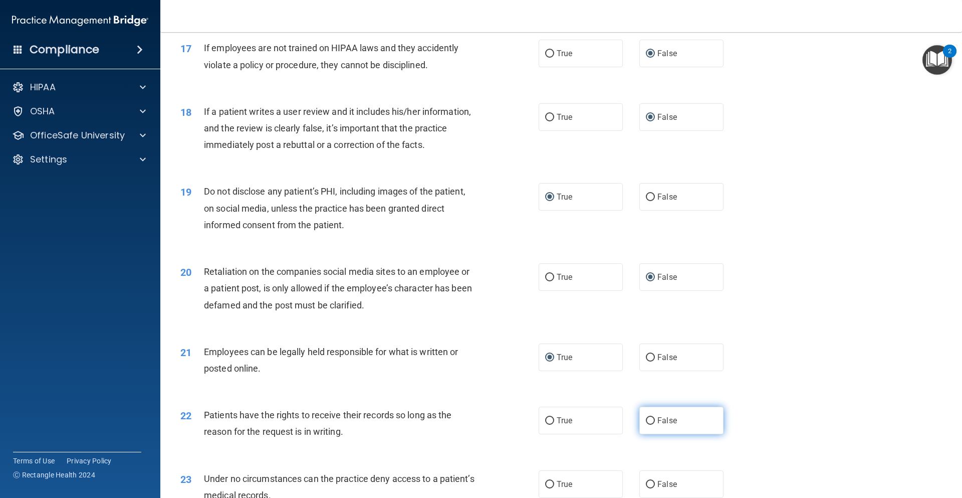
click at [648, 425] on input "False" at bounding box center [650, 421] width 9 height 8
radio input "true"
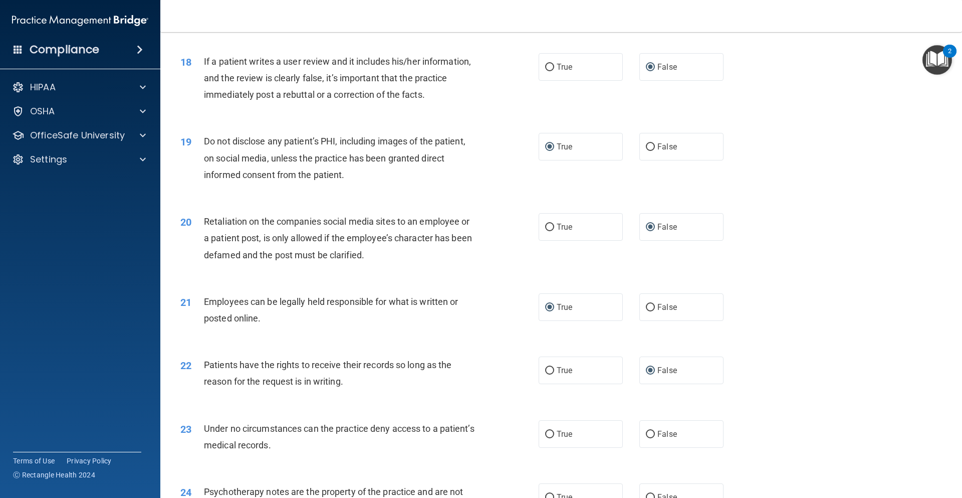
scroll to position [1454, 0]
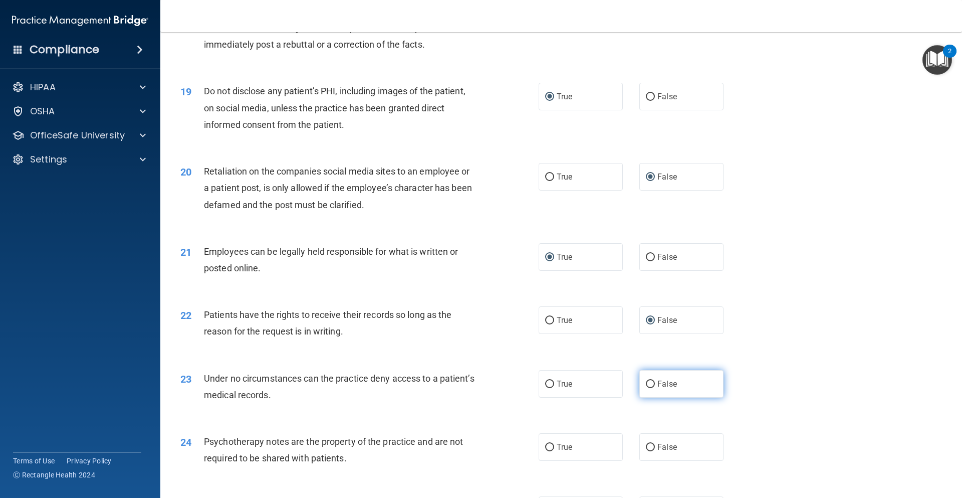
click at [646, 388] on input "False" at bounding box center [650, 384] width 9 height 8
radio input "true"
click at [549, 451] on input "True" at bounding box center [549, 448] width 9 height 8
radio input "true"
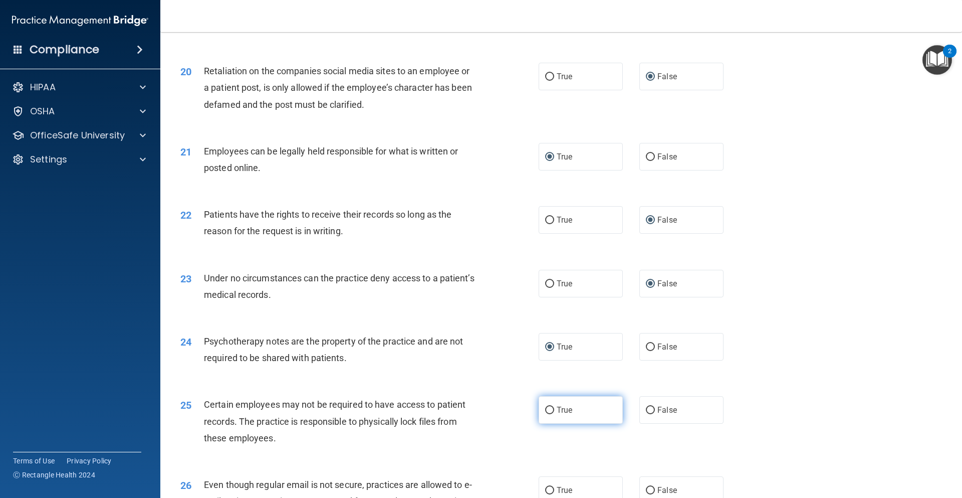
click at [547, 414] on input "True" at bounding box center [549, 411] width 9 height 8
radio input "true"
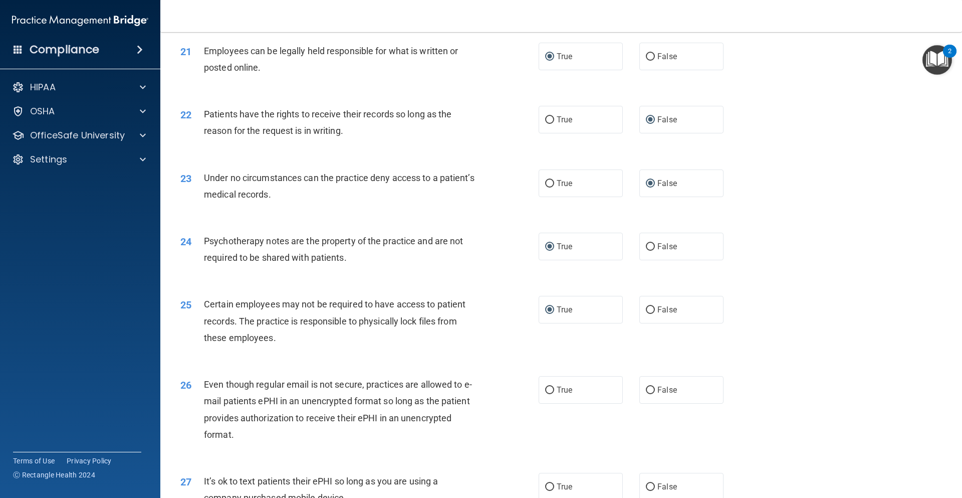
drag, startPoint x: 545, startPoint y: 405, endPoint x: 792, endPoint y: 396, distance: 246.8
click at [546, 394] on input "True" at bounding box center [549, 390] width 9 height 8
radio input "true"
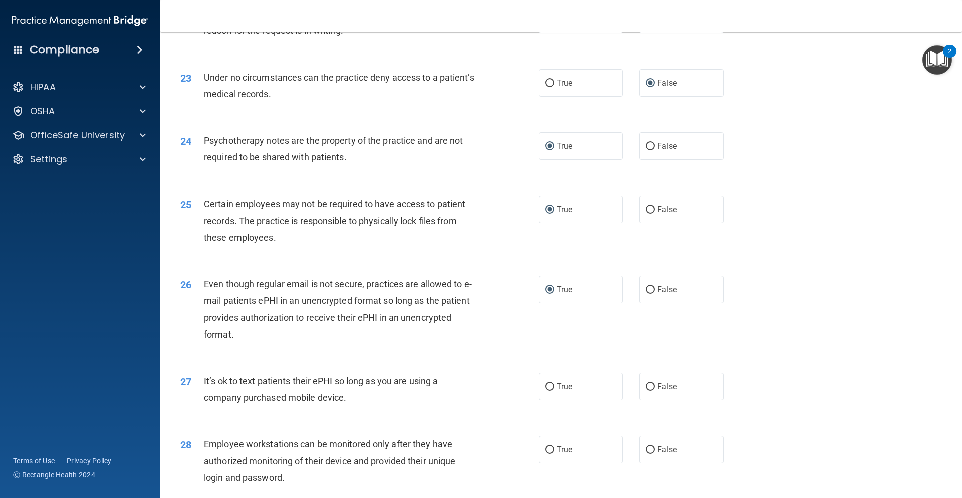
scroll to position [1805, 0]
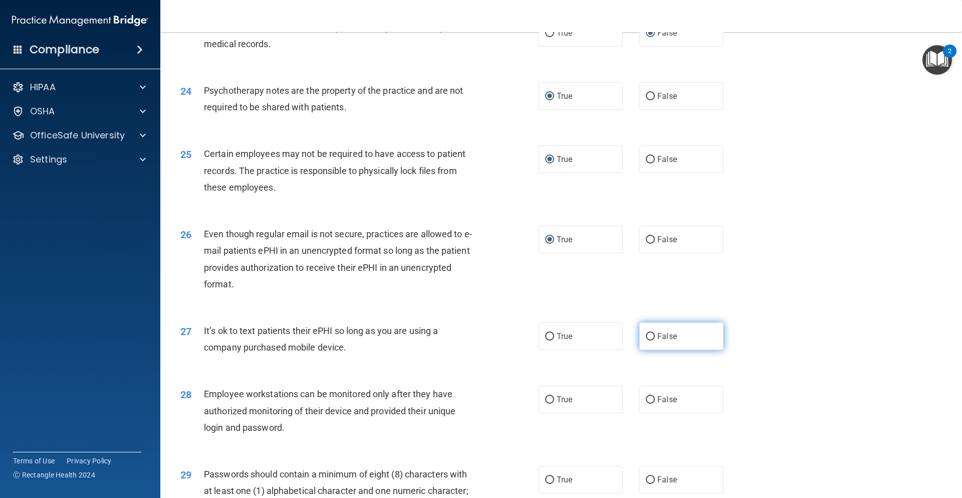
click at [647, 340] on input "False" at bounding box center [650, 337] width 9 height 8
radio input "true"
click at [646, 404] on input "False" at bounding box center [650, 400] width 9 height 8
radio input "true"
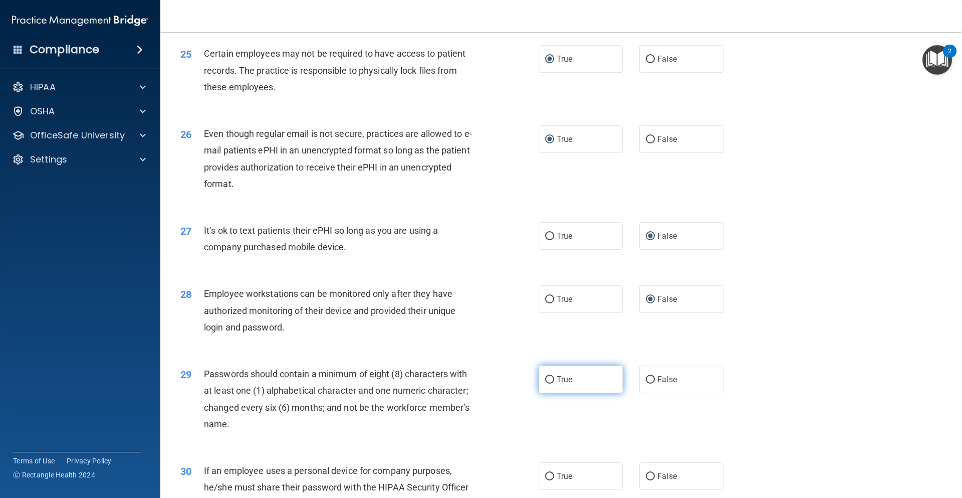
click at [545, 383] on input "True" at bounding box center [549, 380] width 9 height 8
radio input "true"
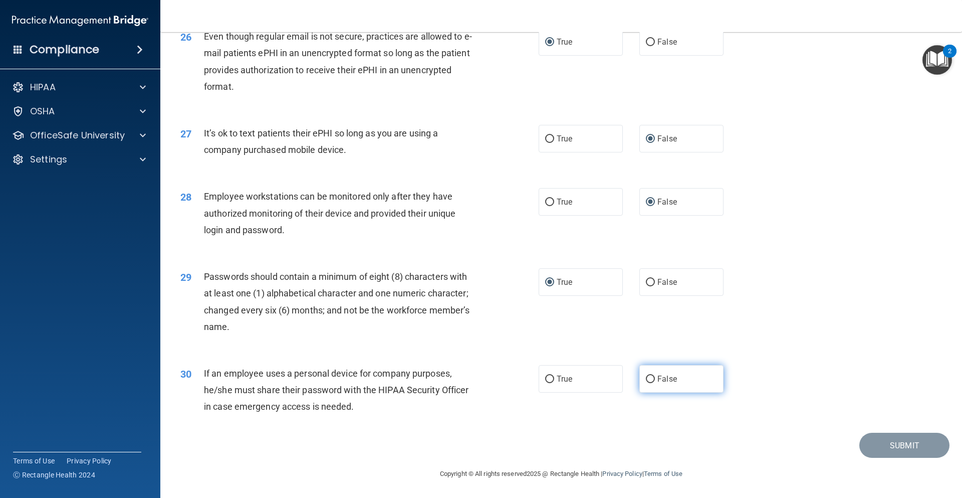
click at [648, 383] on input "False" at bounding box center [650, 379] width 9 height 8
radio input "true"
click at [878, 454] on button "Submit" at bounding box center [905, 446] width 90 height 26
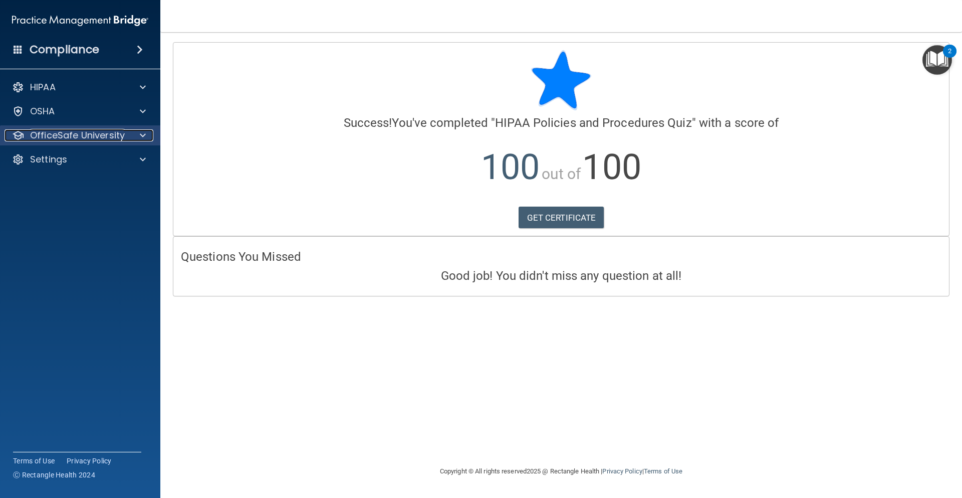
click at [141, 136] on span at bounding box center [143, 135] width 6 height 12
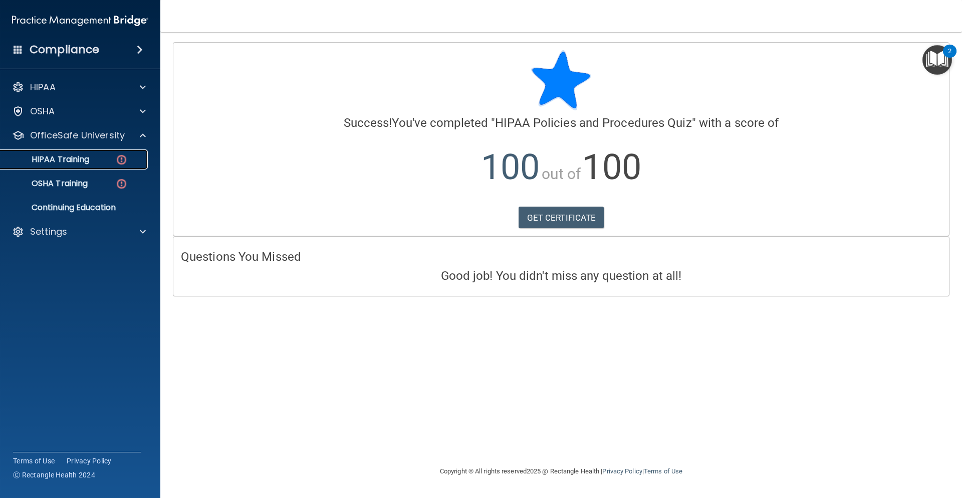
click at [55, 159] on p "HIPAA Training" at bounding box center [48, 159] width 83 height 10
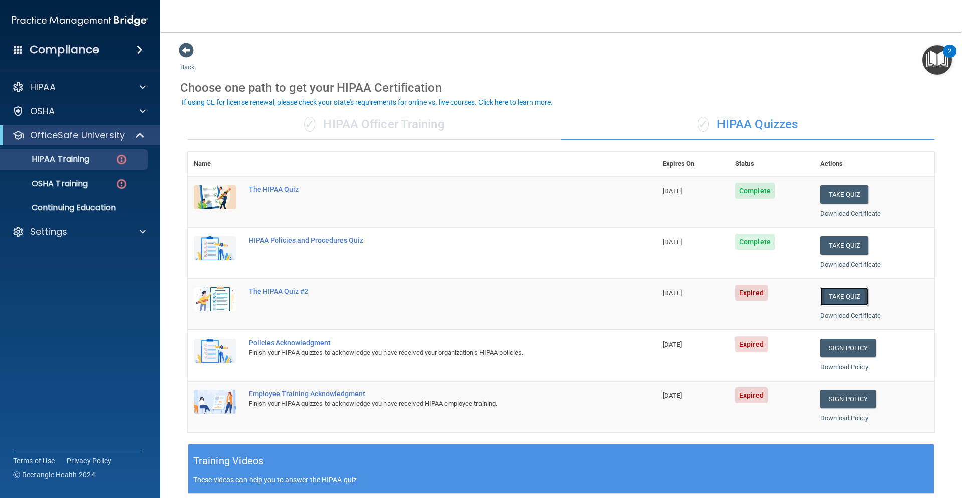
click at [845, 296] on button "Take Quiz" at bounding box center [845, 296] width 48 height 19
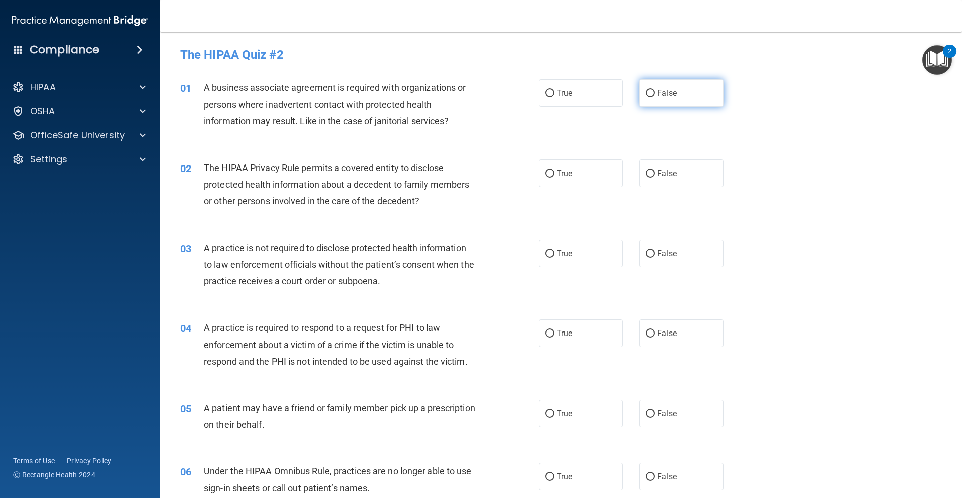
click at [646, 91] on input "False" at bounding box center [650, 94] width 9 height 8
radio input "true"
click at [547, 170] on input "True" at bounding box center [549, 174] width 9 height 8
radio input "true"
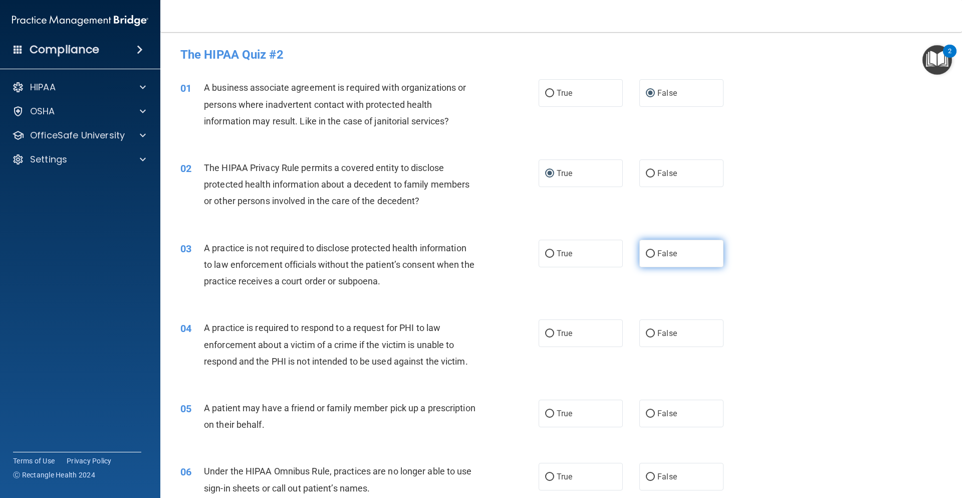
click at [647, 251] on input "False" at bounding box center [650, 254] width 9 height 8
radio input "true"
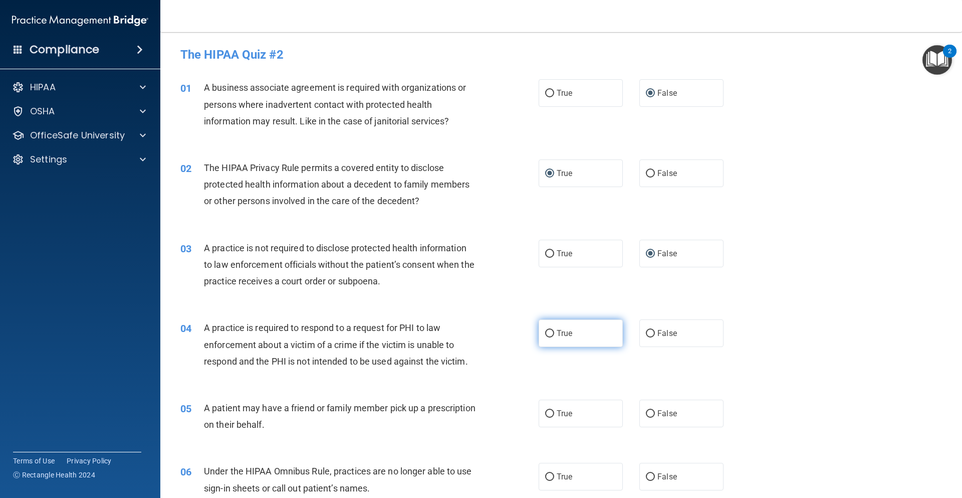
click at [547, 333] on input "True" at bounding box center [549, 334] width 9 height 8
radio input "true"
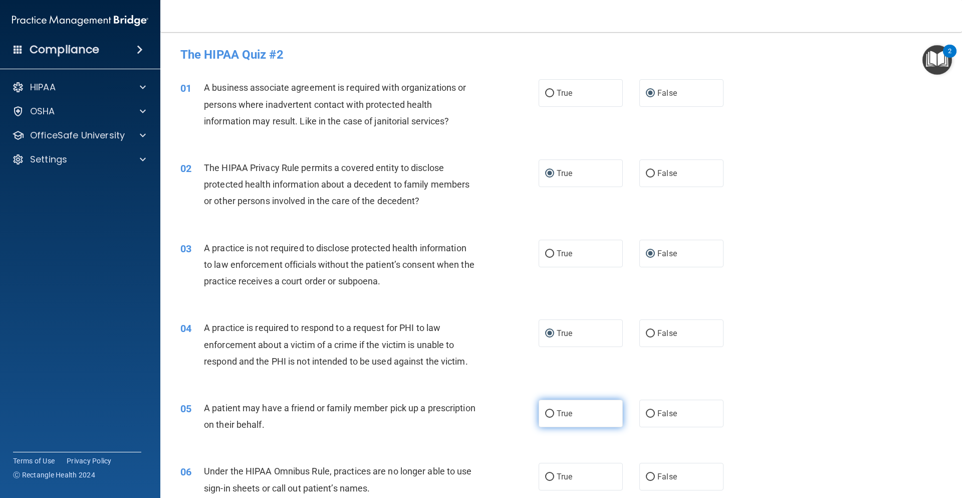
click at [547, 413] on input "True" at bounding box center [549, 414] width 9 height 8
radio input "true"
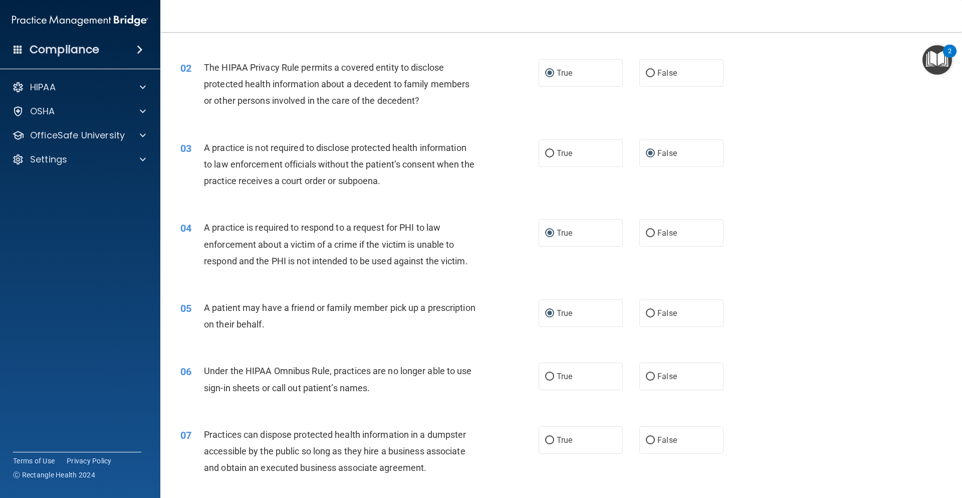
scroll to position [201, 0]
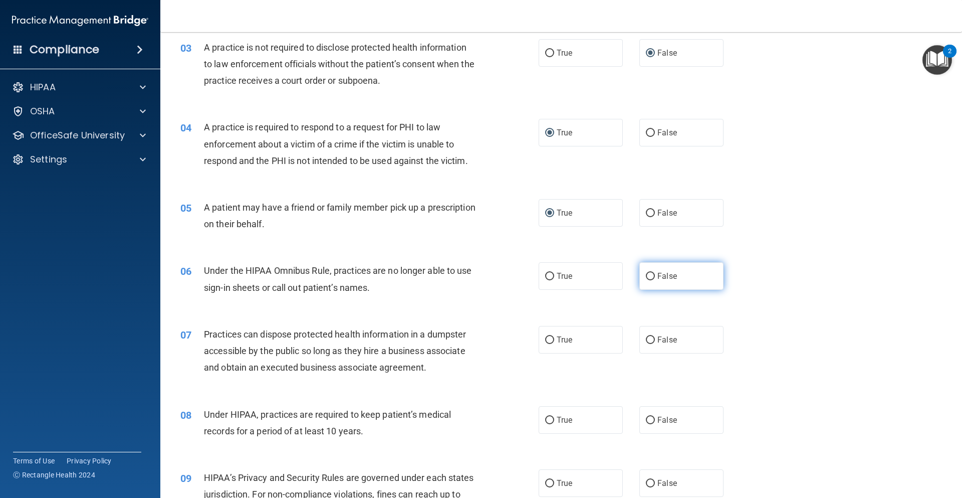
click at [646, 273] on input "False" at bounding box center [650, 277] width 9 height 8
radio input "true"
click at [646, 338] on input "False" at bounding box center [650, 340] width 9 height 8
radio input "true"
click at [646, 418] on input "False" at bounding box center [650, 421] width 9 height 8
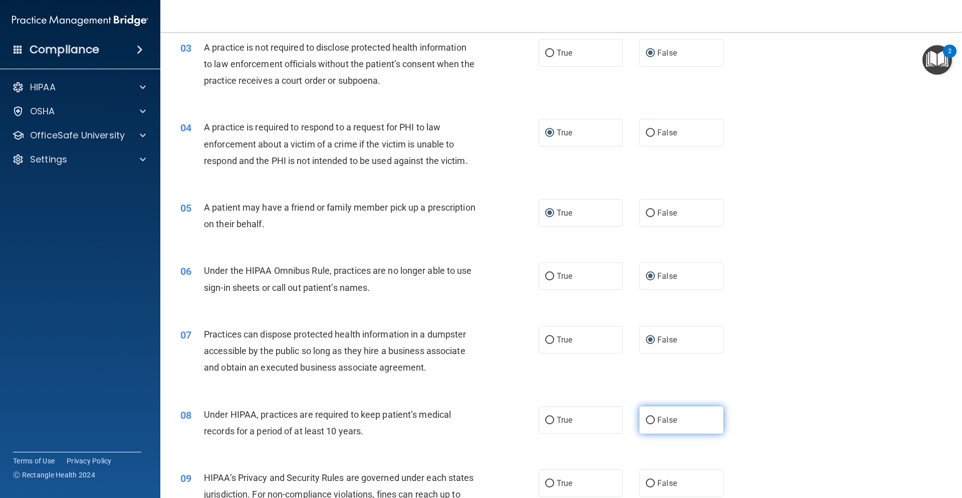
radio input "true"
drag, startPoint x: 645, startPoint y: 482, endPoint x: 711, endPoint y: 472, distance: 66.9
click at [646, 483] on input "False" at bounding box center [650, 484] width 9 height 8
radio input "true"
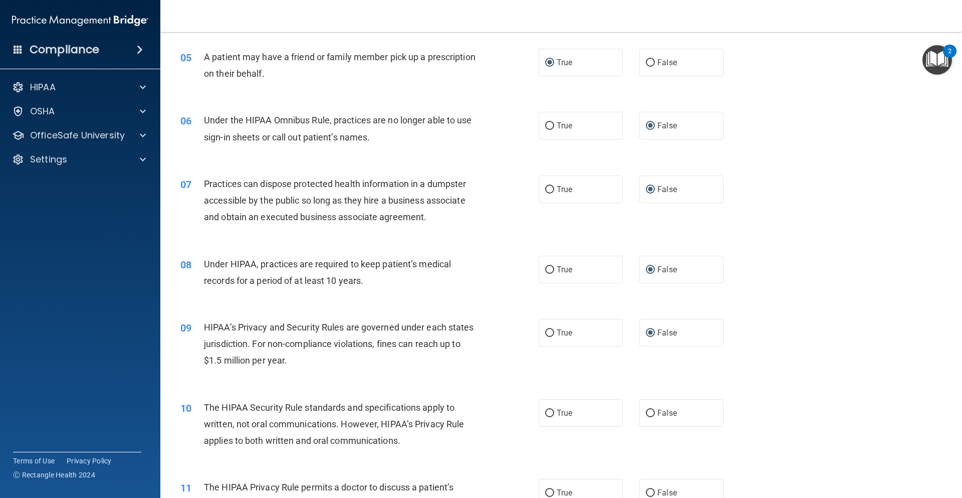
scroll to position [501, 0]
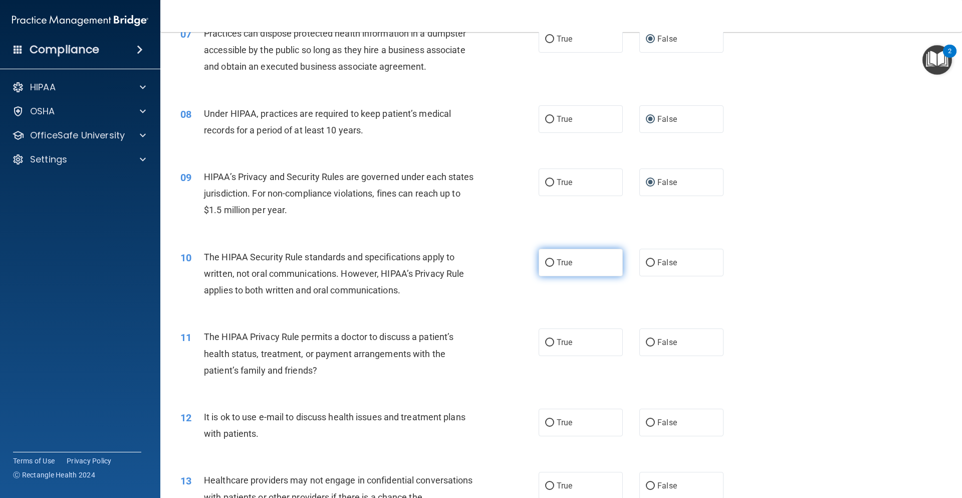
click at [546, 262] on input "True" at bounding box center [549, 263] width 9 height 8
radio input "true"
click at [546, 340] on input "True" at bounding box center [549, 343] width 9 height 8
radio input "true"
click at [545, 422] on input "True" at bounding box center [549, 423] width 9 height 8
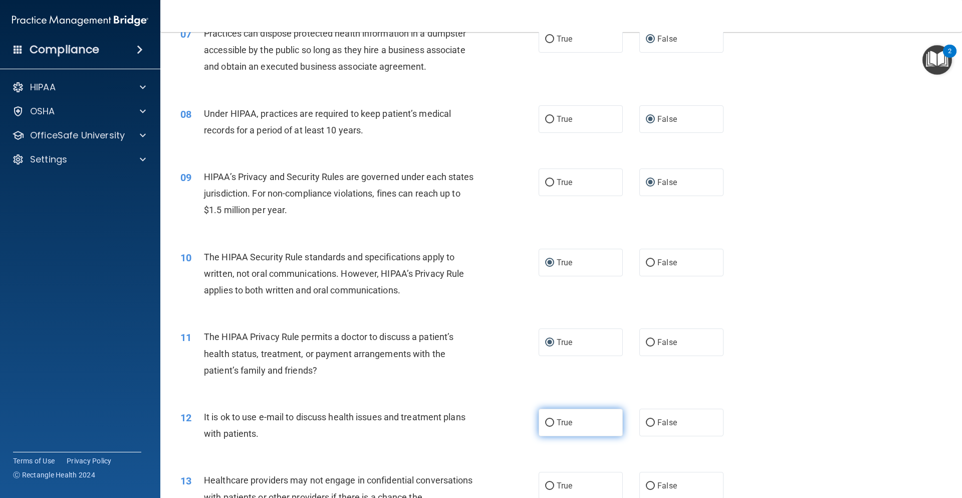
radio input "true"
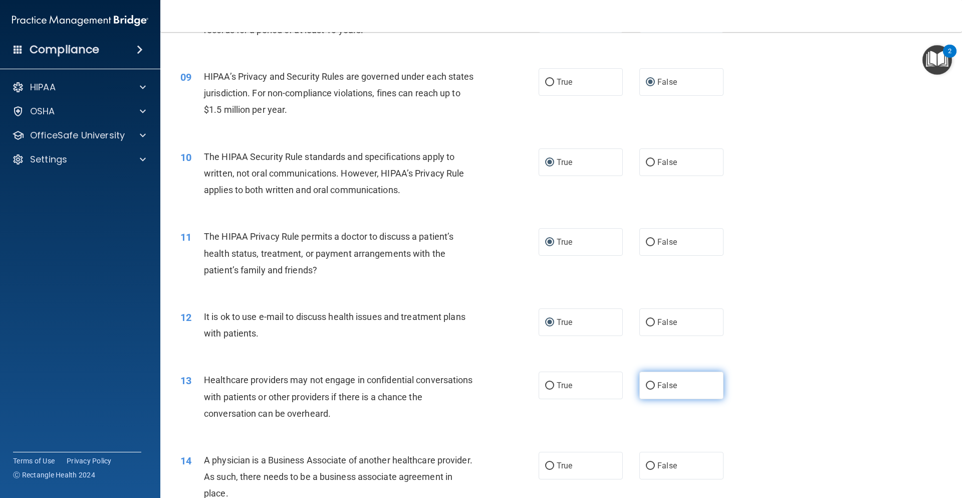
click at [646, 384] on input "False" at bounding box center [650, 386] width 9 height 8
radio input "true"
click at [646, 462] on input "False" at bounding box center [650, 466] width 9 height 8
radio input "true"
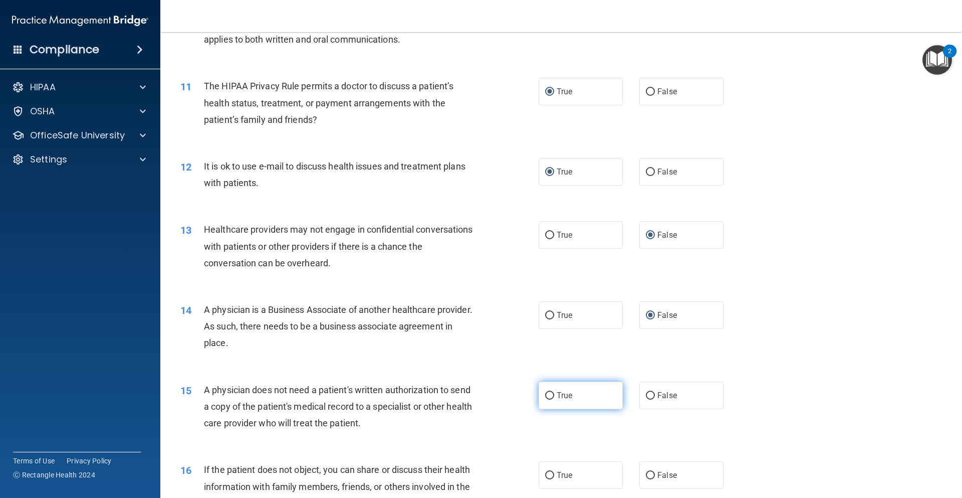
click at [548, 393] on input "True" at bounding box center [549, 396] width 9 height 8
radio input "true"
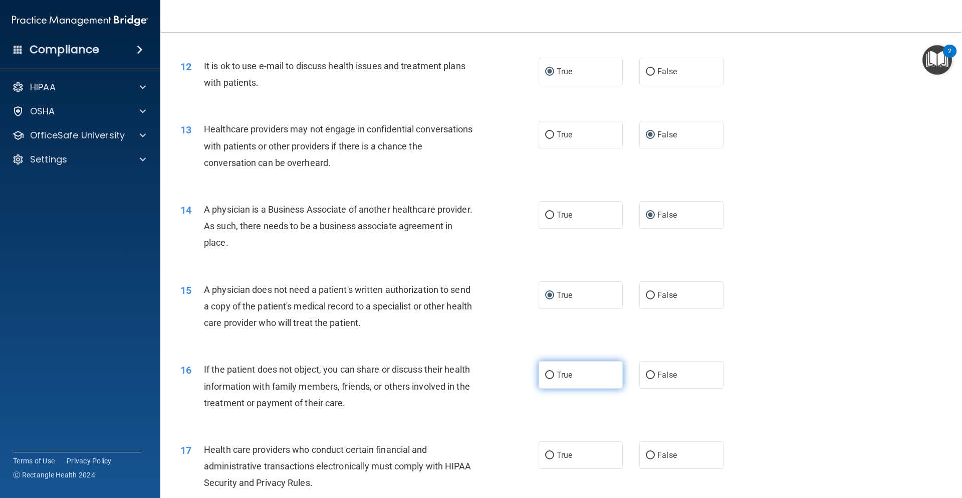
click at [546, 374] on input "True" at bounding box center [549, 375] width 9 height 8
radio input "true"
click at [548, 456] on input "True" at bounding box center [549, 456] width 9 height 8
radio input "true"
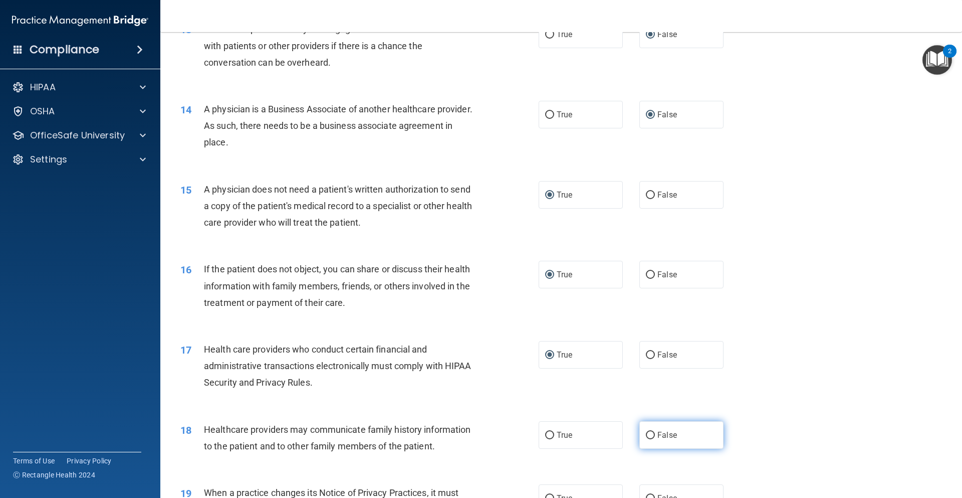
click at [646, 433] on input "False" at bounding box center [650, 436] width 9 height 8
radio input "true"
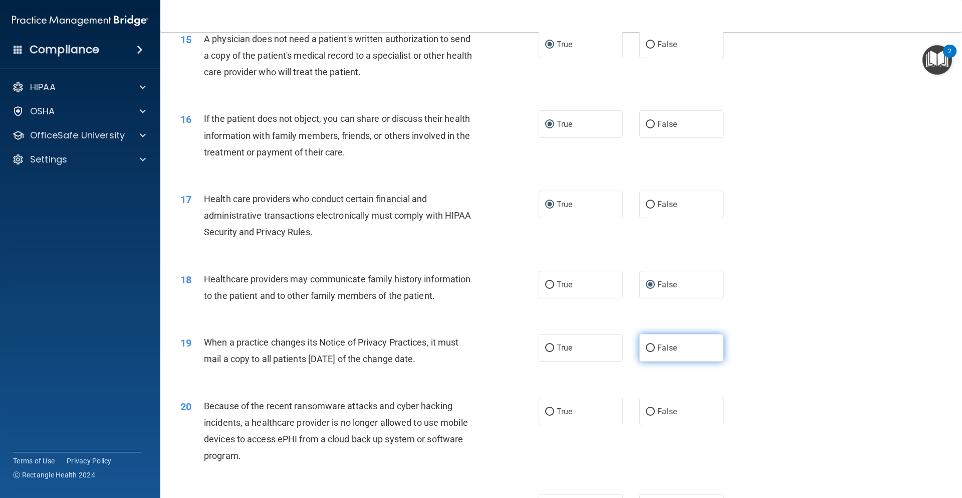
click at [649, 347] on input "False" at bounding box center [650, 348] width 9 height 8
radio input "true"
click at [648, 412] on input "False" at bounding box center [650, 412] width 9 height 8
radio input "true"
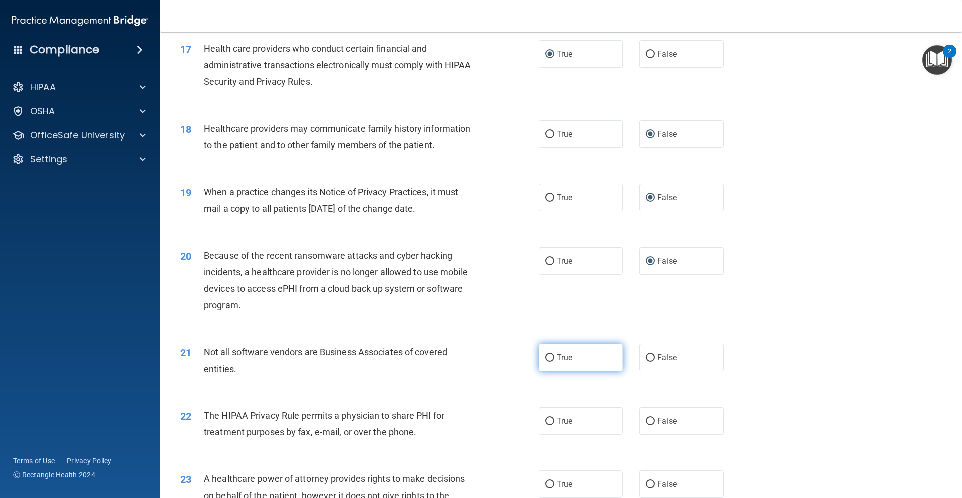
click at [546, 356] on input "True" at bounding box center [549, 358] width 9 height 8
radio input "true"
click at [547, 420] on input "True" at bounding box center [549, 422] width 9 height 8
radio input "true"
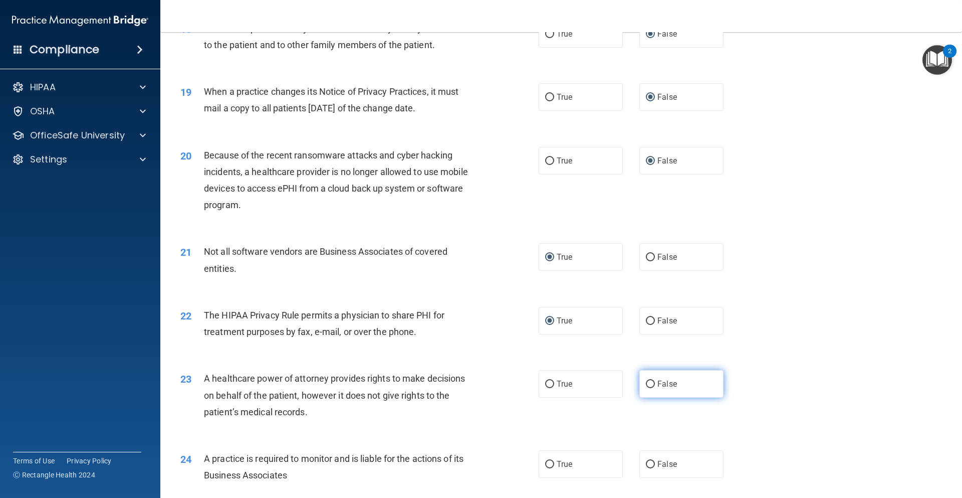
click at [646, 382] on input "False" at bounding box center [650, 384] width 9 height 8
radio input "true"
drag, startPoint x: 645, startPoint y: 463, endPoint x: 651, endPoint y: 461, distance: 6.3
click at [647, 464] on input "False" at bounding box center [650, 465] width 9 height 8
radio input "true"
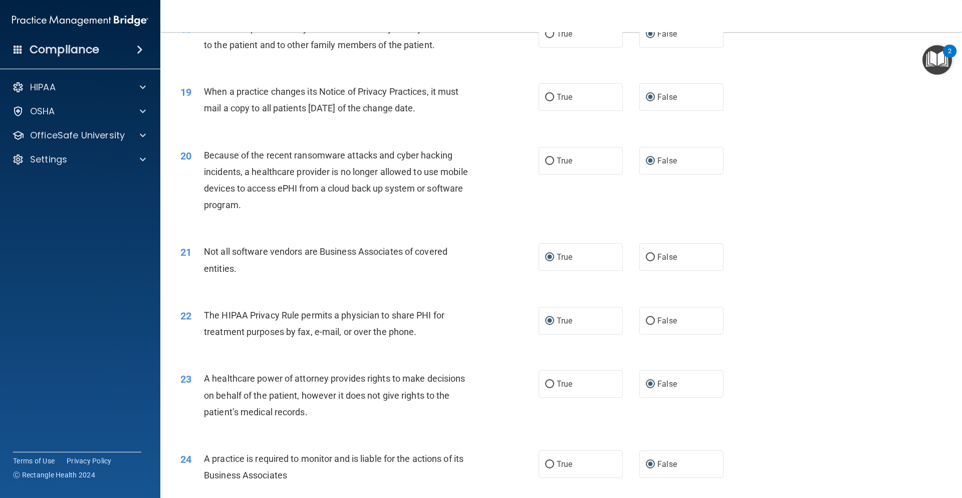
scroll to position [1454, 0]
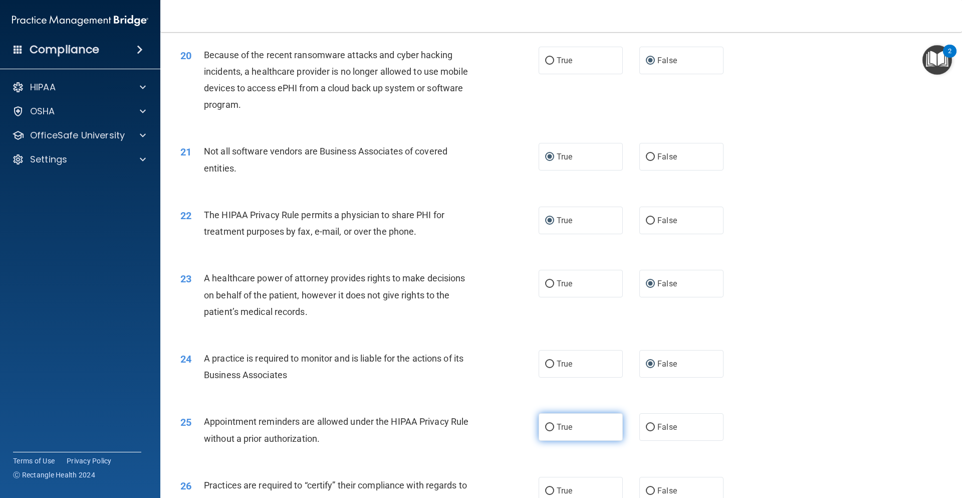
click at [551, 424] on label "True" at bounding box center [581, 427] width 84 height 28
click at [551, 424] on input "True" at bounding box center [549, 428] width 9 height 8
radio input "true"
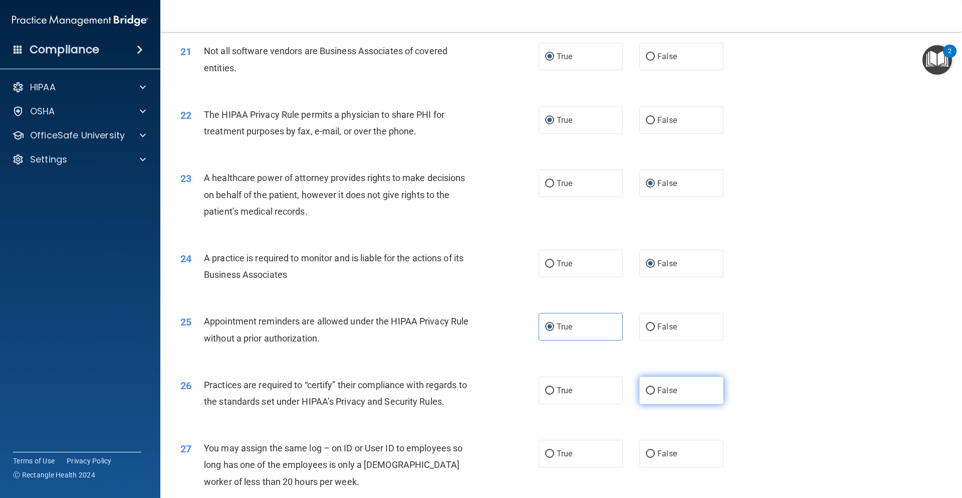
click at [647, 387] on input "False" at bounding box center [650, 391] width 9 height 8
radio input "true"
drag, startPoint x: 647, startPoint y: 450, endPoint x: 789, endPoint y: 396, distance: 152.1
click at [648, 450] on input "False" at bounding box center [650, 454] width 9 height 8
radio input "true"
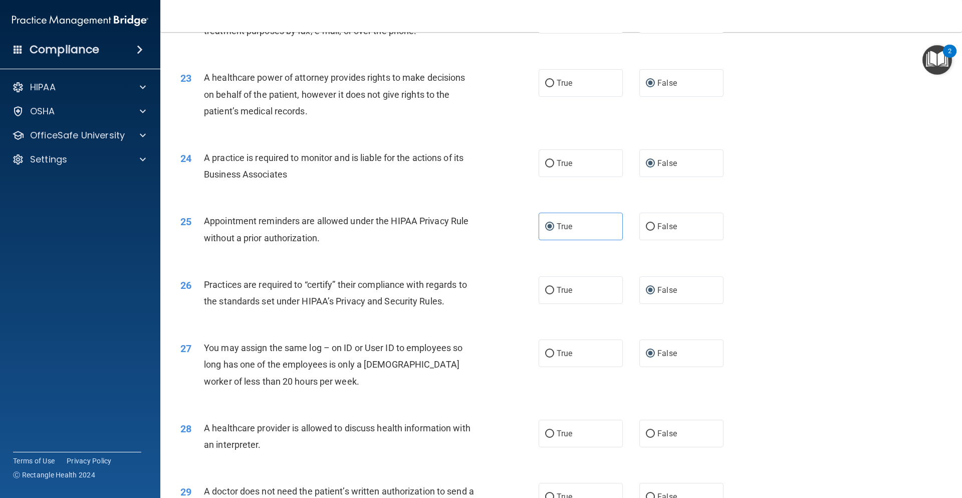
scroll to position [1754, 0]
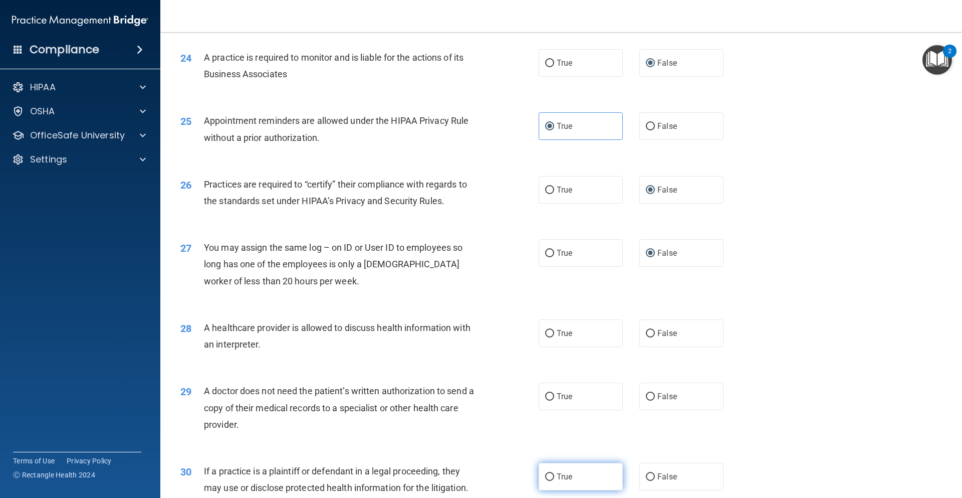
click at [549, 475] on input "True" at bounding box center [549, 477] width 9 height 8
radio input "true"
click at [547, 393] on input "True" at bounding box center [549, 397] width 9 height 8
radio input "true"
click at [546, 330] on input "True" at bounding box center [549, 334] width 9 height 8
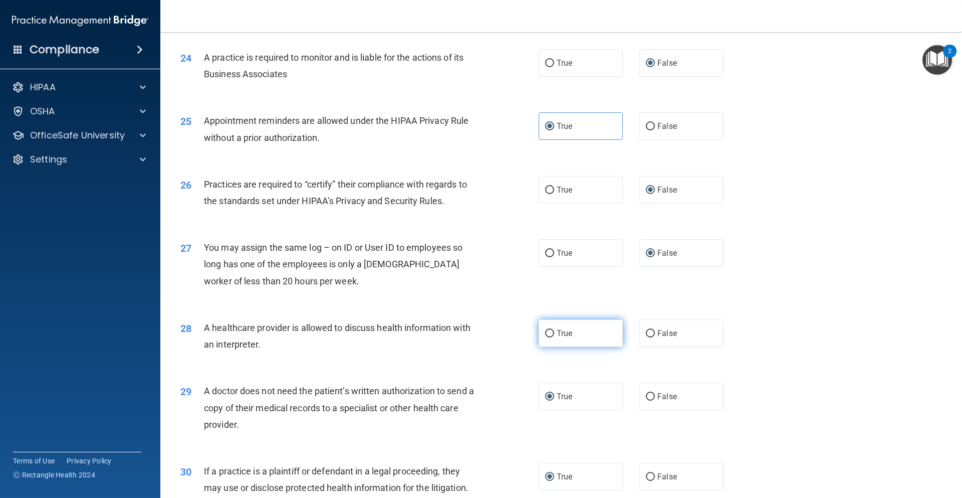
radio input "true"
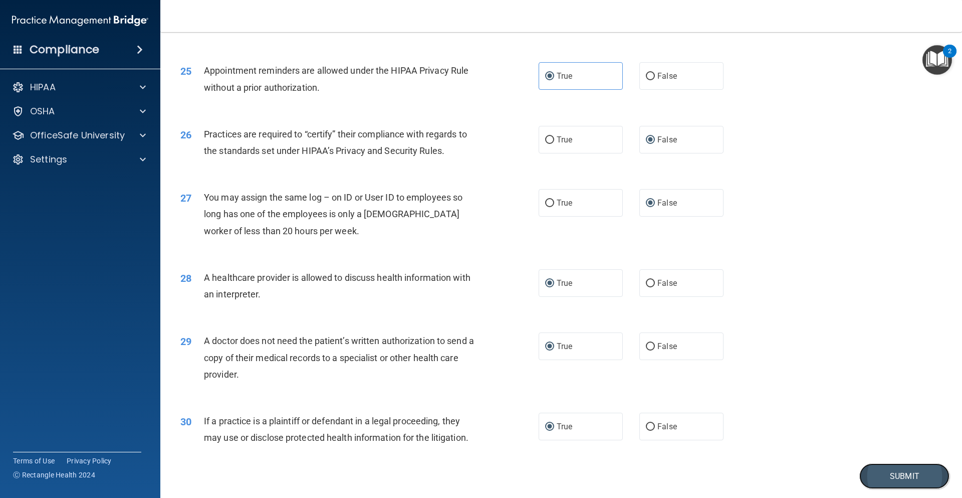
click at [892, 467] on button "Submit" at bounding box center [905, 476] width 90 height 26
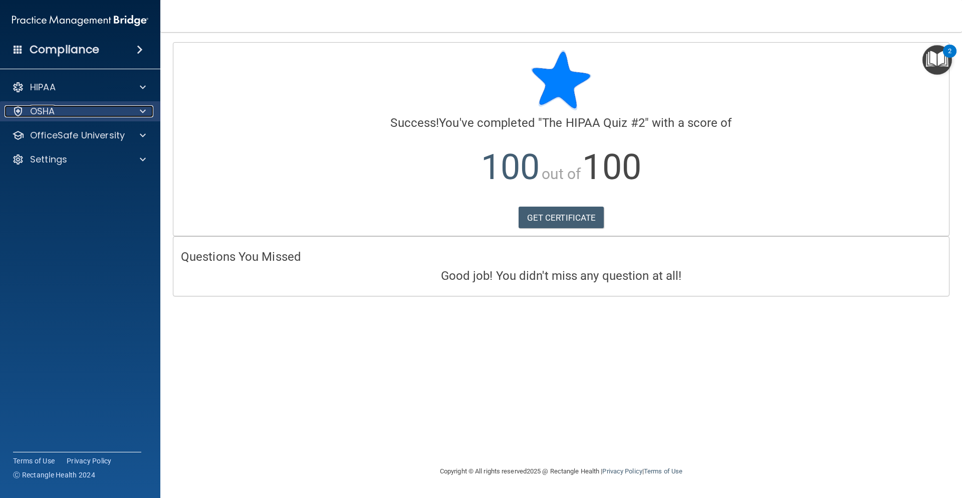
click at [43, 110] on p "OSHA" at bounding box center [42, 111] width 25 height 12
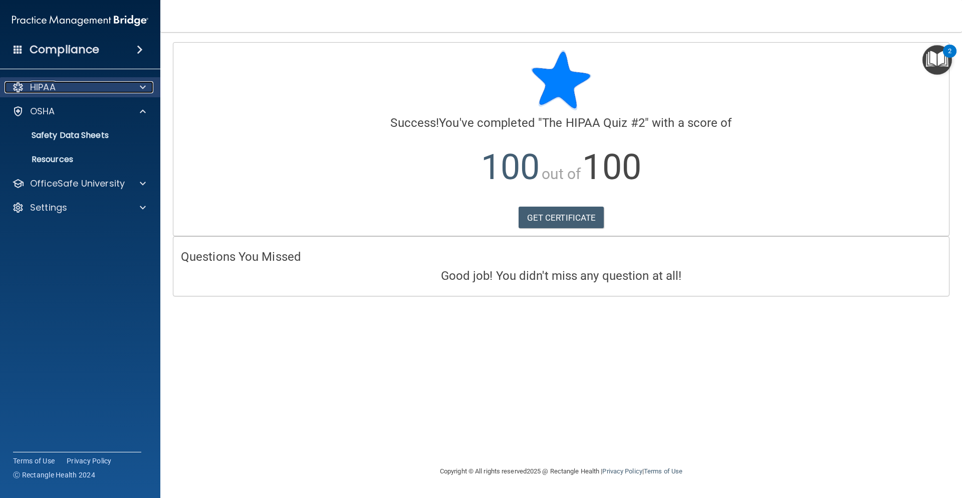
click at [54, 87] on p "HIPAA" at bounding box center [43, 87] width 26 height 12
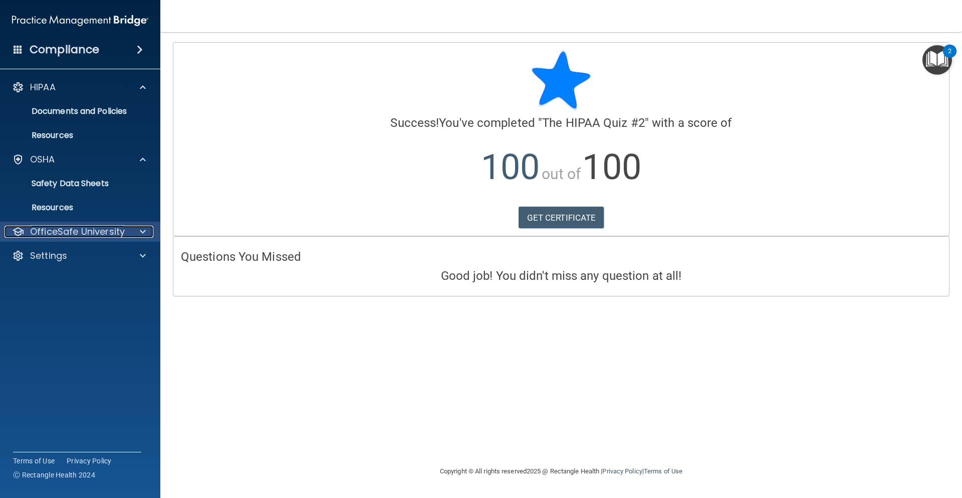
click at [62, 230] on p "OfficeSafe University" at bounding box center [77, 232] width 95 height 12
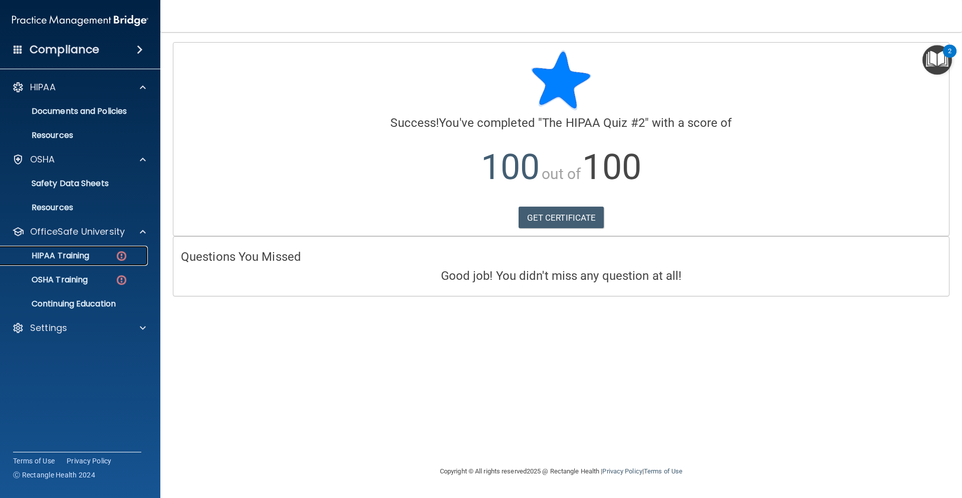
click at [123, 255] on img at bounding box center [121, 256] width 13 height 13
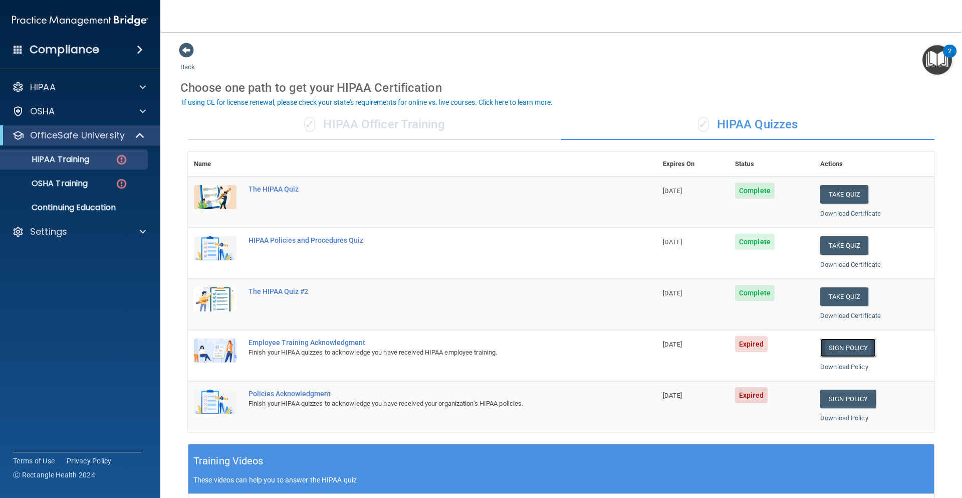
click at [851, 348] on link "Sign Policy" at bounding box center [849, 347] width 56 height 19
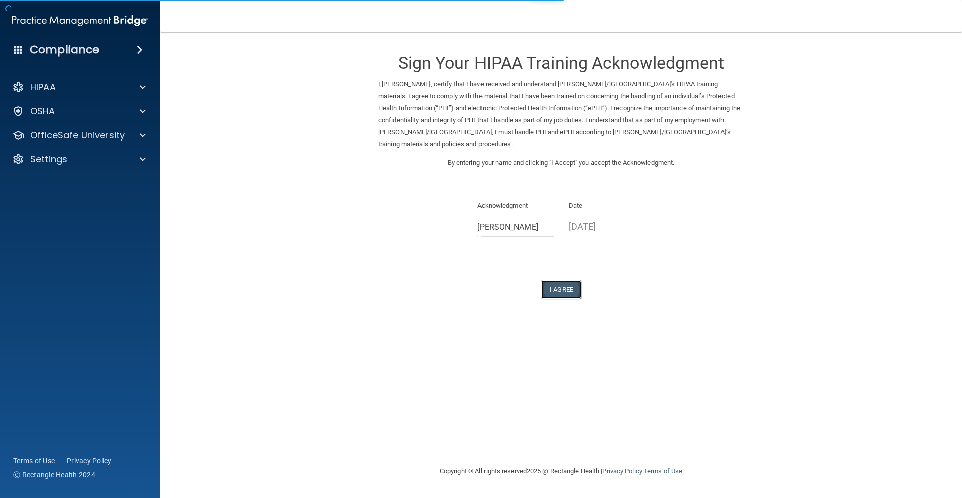
click at [558, 287] on button "I Agree" at bounding box center [561, 289] width 40 height 19
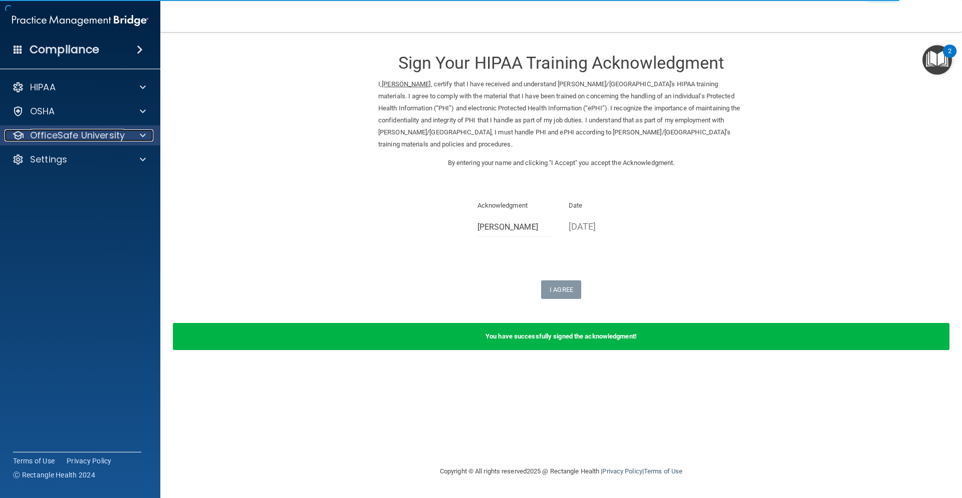
click at [68, 135] on p "OfficeSafe University" at bounding box center [77, 135] width 95 height 12
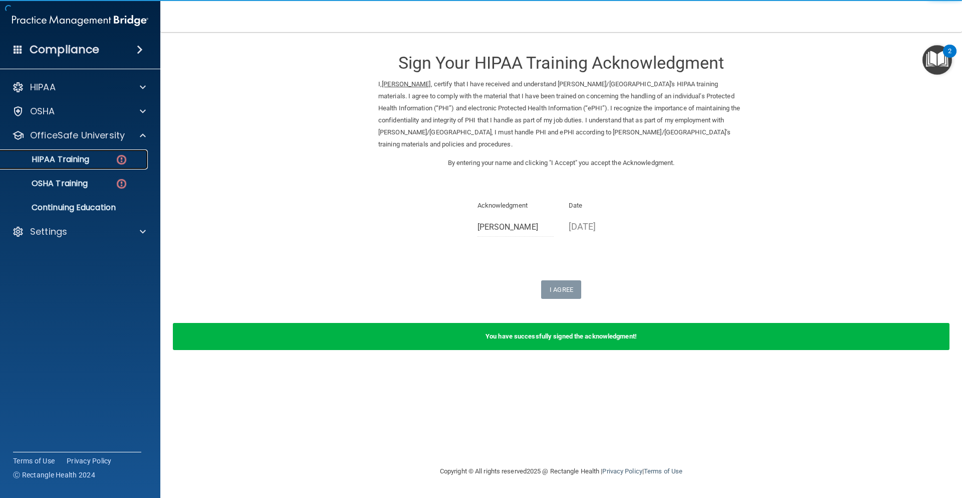
click at [68, 160] on p "HIPAA Training" at bounding box center [48, 159] width 83 height 10
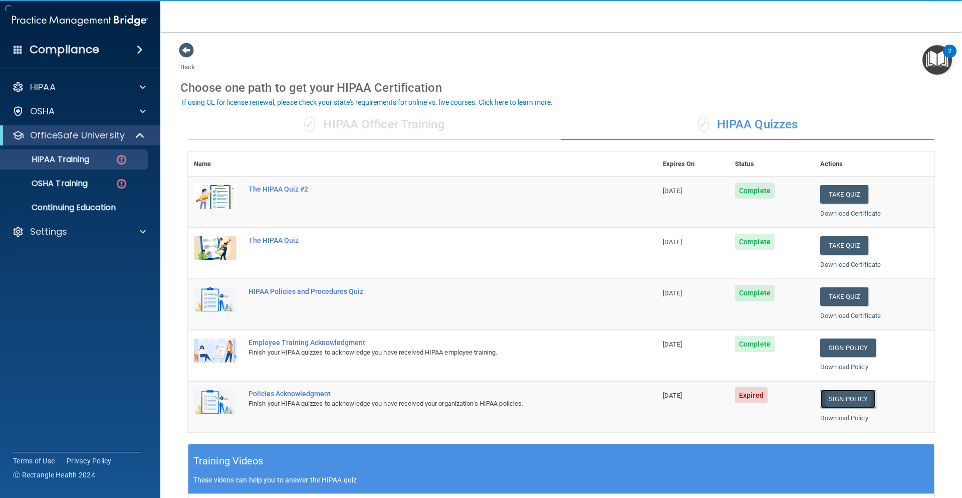
click at [839, 399] on link "Sign Policy" at bounding box center [849, 398] width 56 height 19
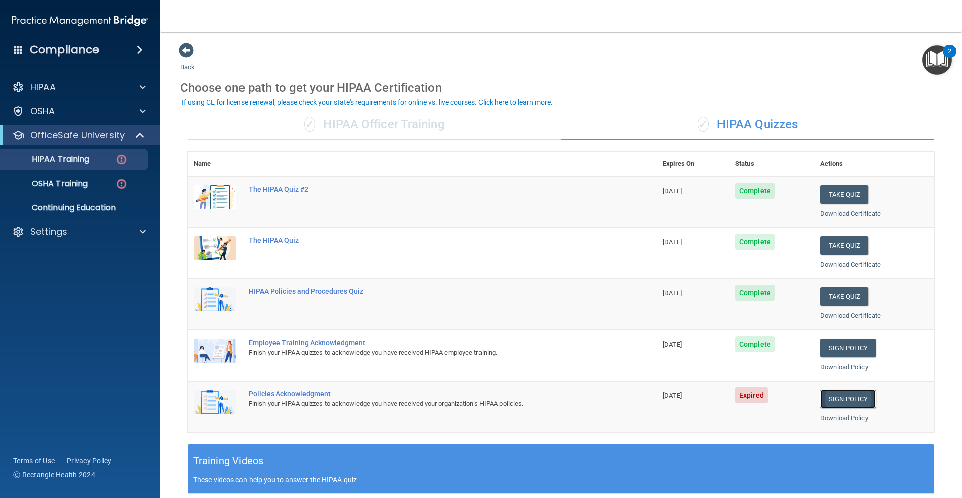
click at [846, 399] on link "Sign Policy" at bounding box center [849, 398] width 56 height 19
click at [849, 399] on link "Sign Policy" at bounding box center [849, 398] width 56 height 19
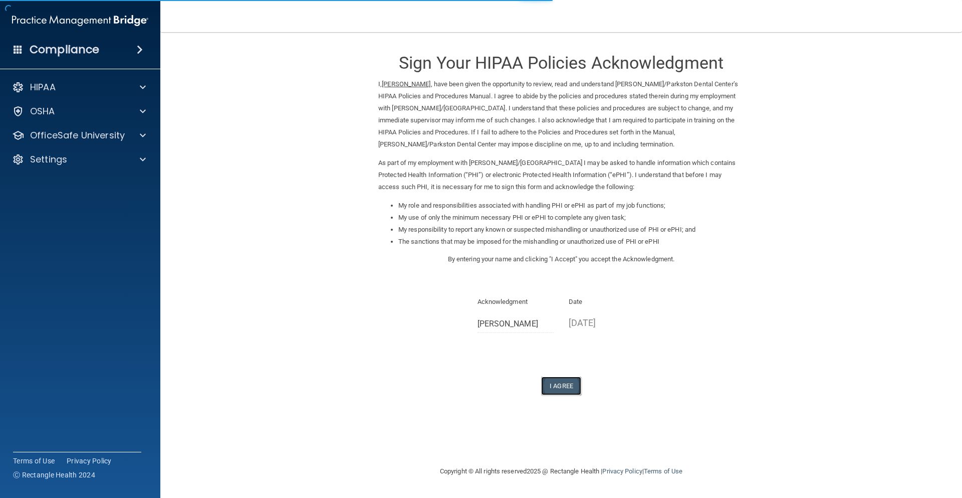
click at [559, 382] on button "I Agree" at bounding box center [561, 385] width 40 height 19
click at [555, 383] on button "I Agree" at bounding box center [561, 385] width 40 height 19
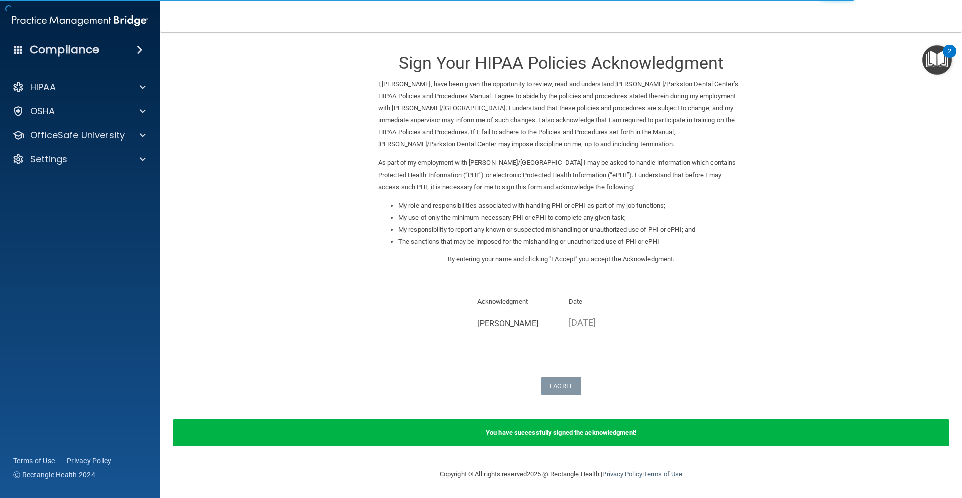
scroll to position [1, 0]
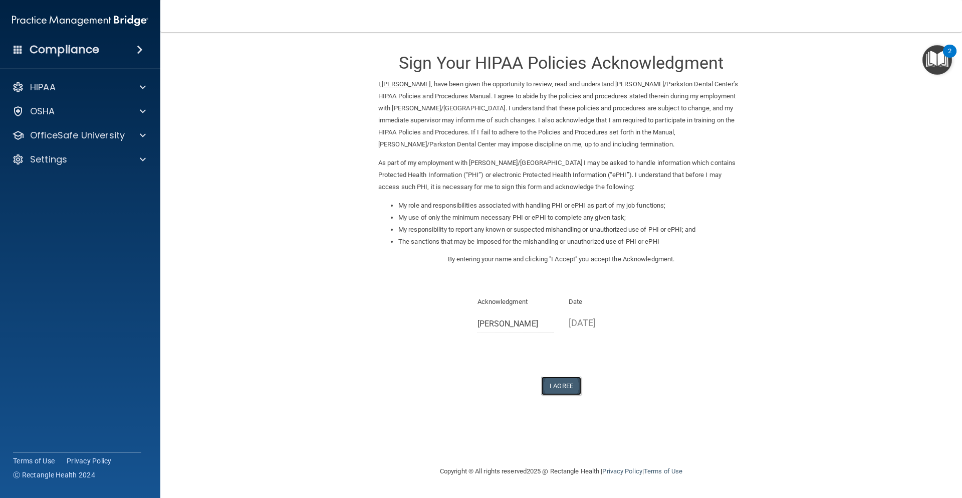
click at [561, 386] on button "I Agree" at bounding box center [561, 385] width 40 height 19
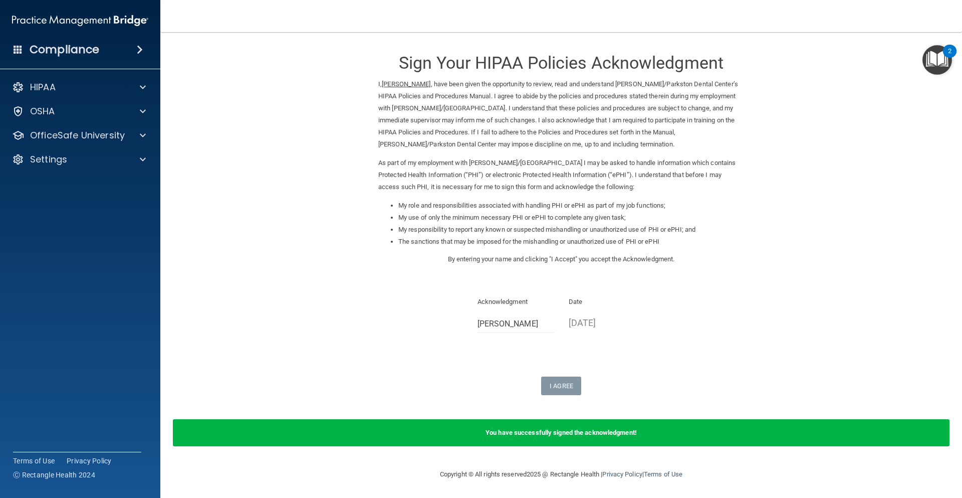
scroll to position [1, 0]
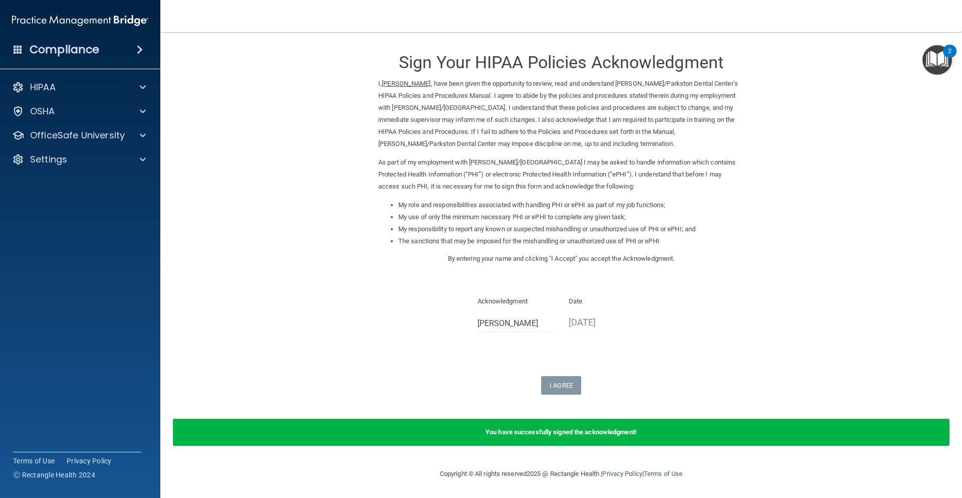
click at [932, 62] on img "Open Resource Center, 2 new notifications" at bounding box center [938, 60] width 30 height 30
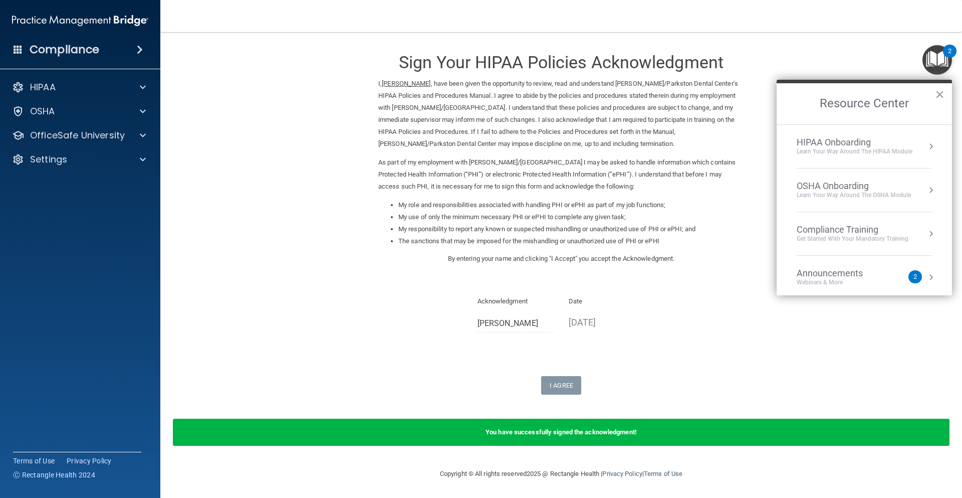
click at [823, 281] on div "Webinars & More" at bounding box center [840, 282] width 86 height 9
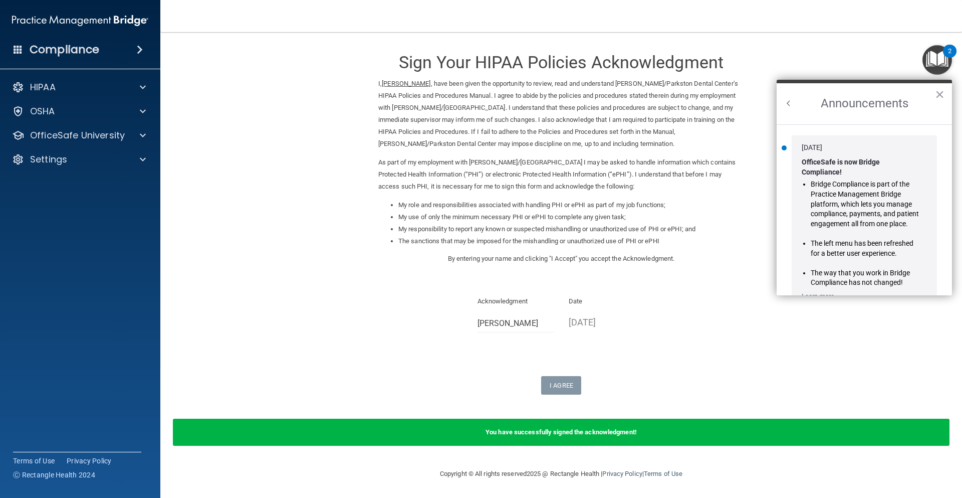
scroll to position [0, 0]
click at [937, 93] on button "×" at bounding box center [940, 94] width 10 height 16
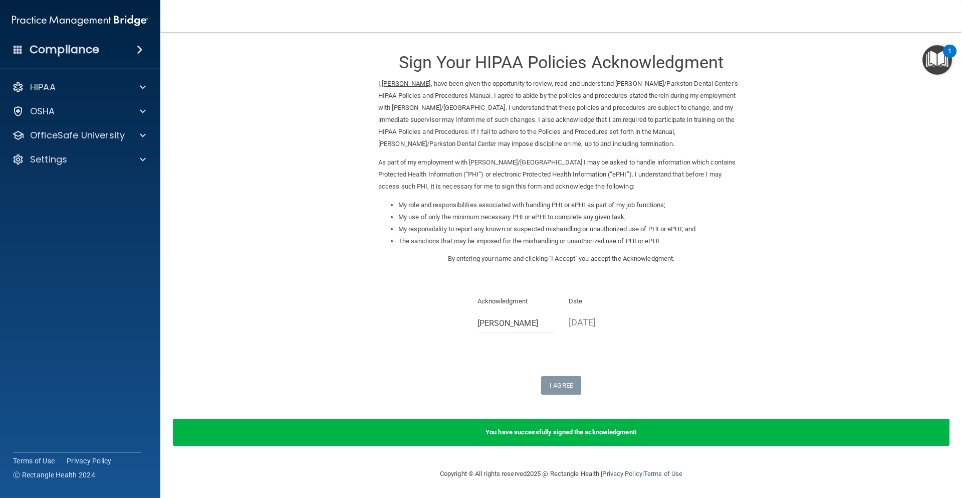
click at [649, 388] on div "I Agree" at bounding box center [561, 385] width 366 height 19
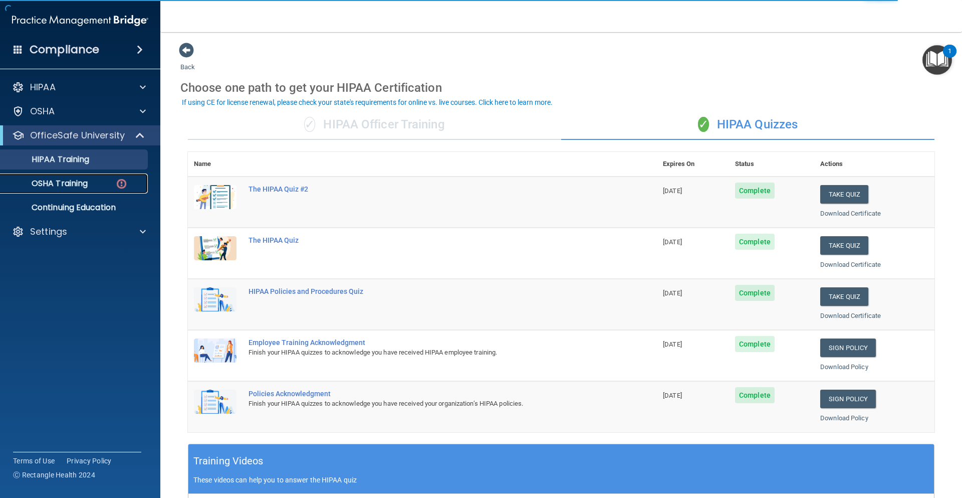
click at [69, 184] on p "OSHA Training" at bounding box center [47, 183] width 81 height 10
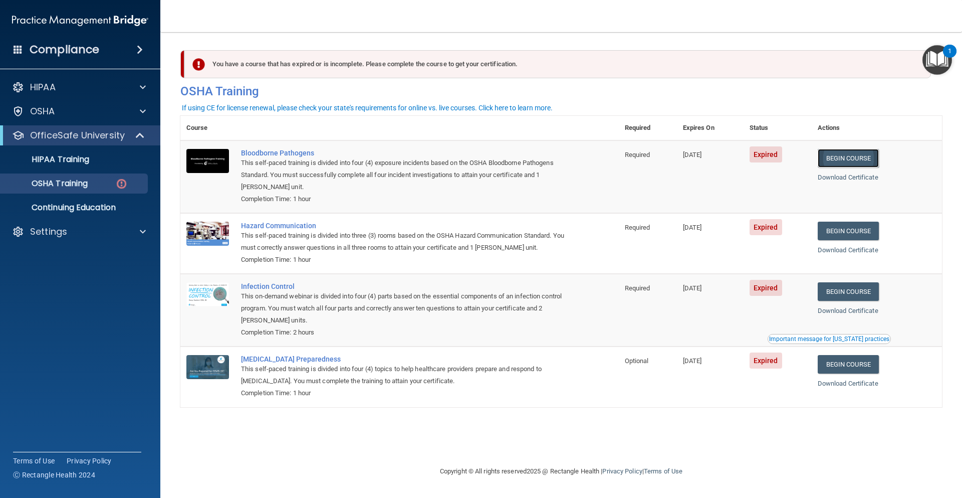
click at [871, 157] on link "Begin Course" at bounding box center [848, 158] width 61 height 19
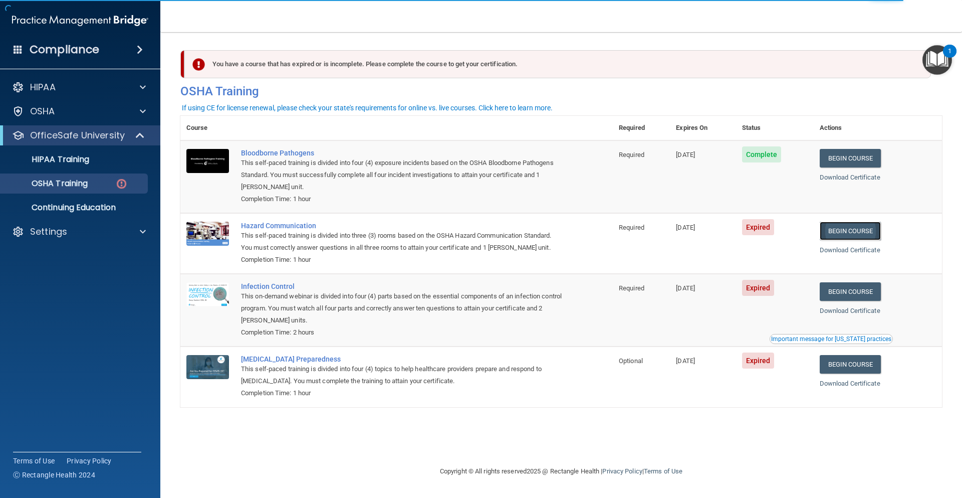
click at [847, 229] on link "Begin Course" at bounding box center [850, 231] width 61 height 19
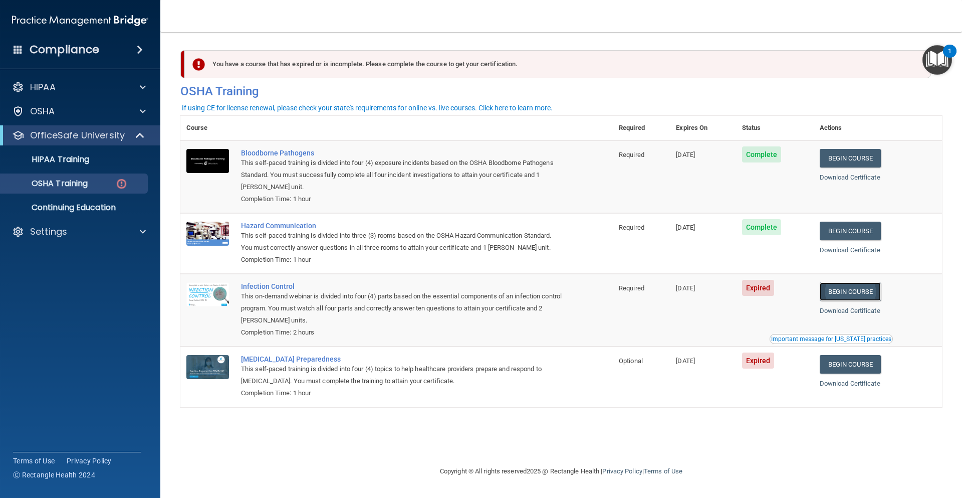
click at [848, 289] on link "Begin Course" at bounding box center [850, 291] width 61 height 19
